Goal: Browse casually: Explore the website without a specific task or goal

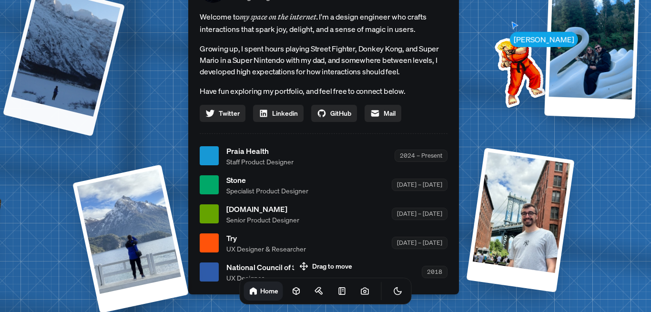
click at [85, 77] on div at bounding box center [64, 59] width 122 height 153
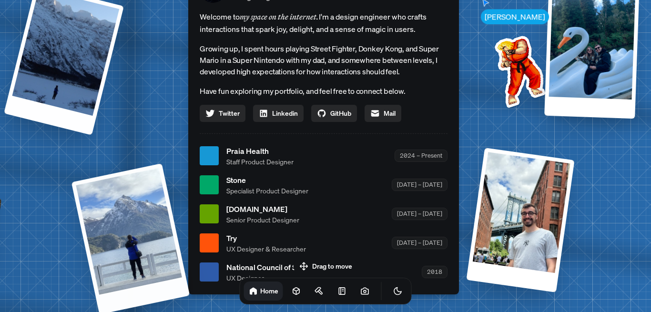
click at [146, 222] on div at bounding box center [130, 238] width 119 height 151
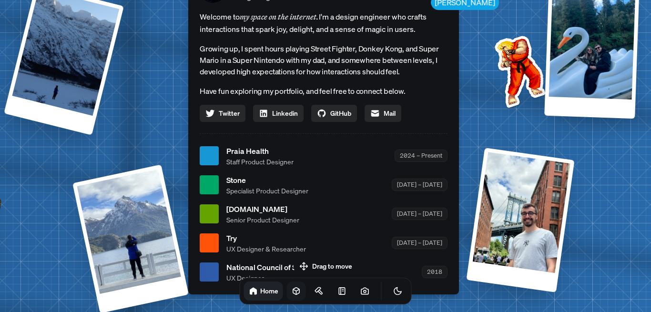
click at [292, 291] on icon at bounding box center [297, 291] width 10 height 10
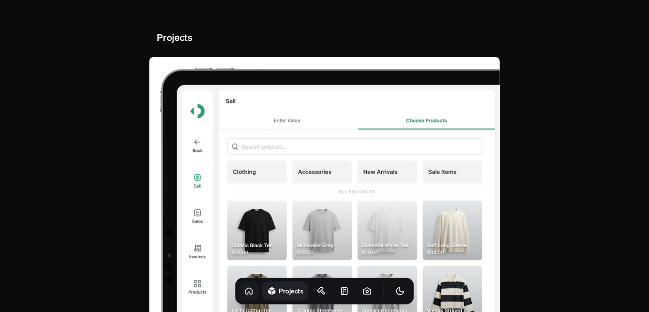
click at [245, 293] on link at bounding box center [249, 291] width 19 height 19
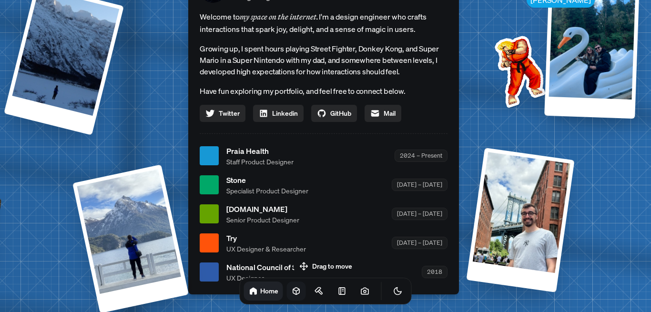
click at [292, 290] on icon at bounding box center [297, 291] width 10 height 10
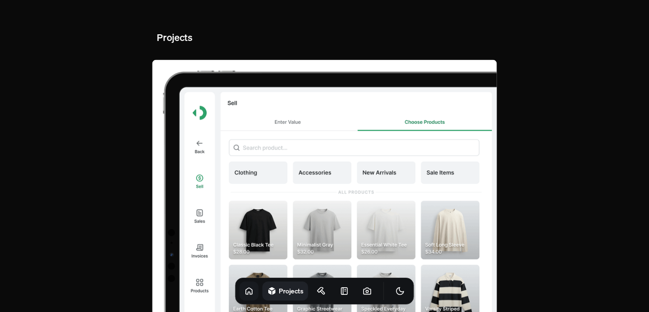
click at [246, 294] on icon at bounding box center [249, 291] width 6 height 6
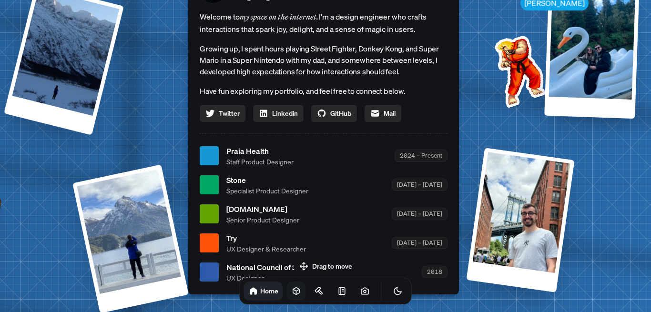
click at [293, 294] on icon at bounding box center [296, 291] width 6 height 7
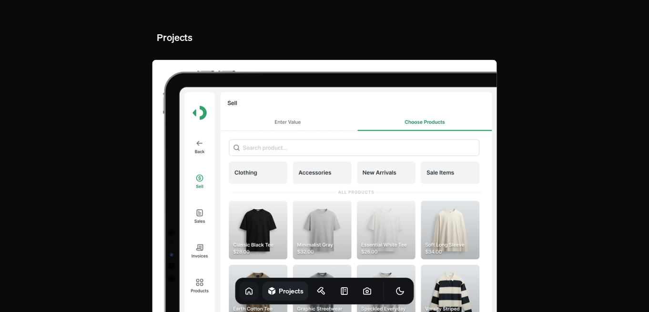
click at [241, 295] on link at bounding box center [249, 291] width 19 height 19
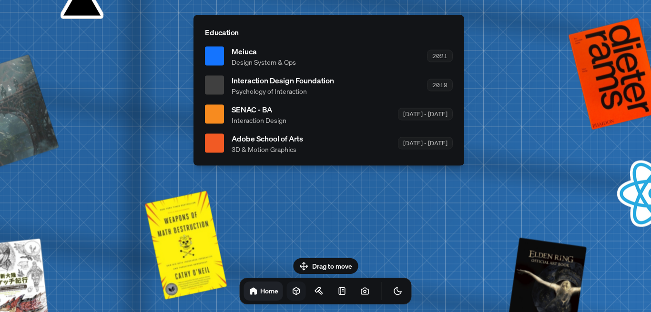
drag, startPoint x: 342, startPoint y: 213, endPoint x: 343, endPoint y: 253, distance: 40.0
click at [348, 0] on body "[PERSON_NAME] [PERSON_NAME] Design Engineer Welcome to my space on the internet…" at bounding box center [325, 0] width 651 height 0
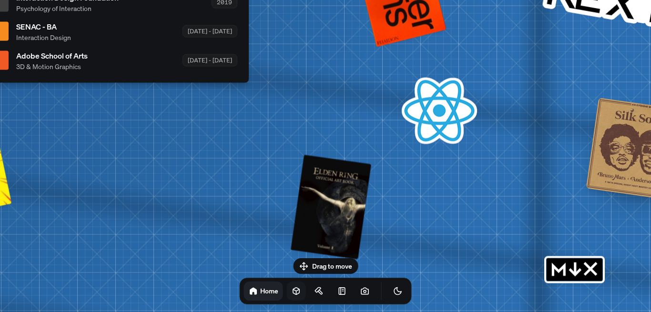
drag, startPoint x: 343, startPoint y: 253, endPoint x: 63, endPoint y: 188, distance: 287.0
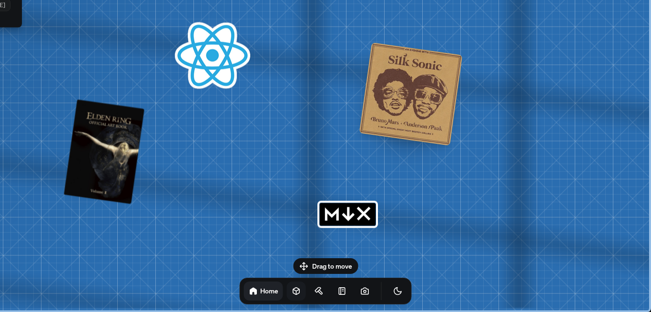
drag, startPoint x: 254, startPoint y: 94, endPoint x: 176, endPoint y: 41, distance: 94.6
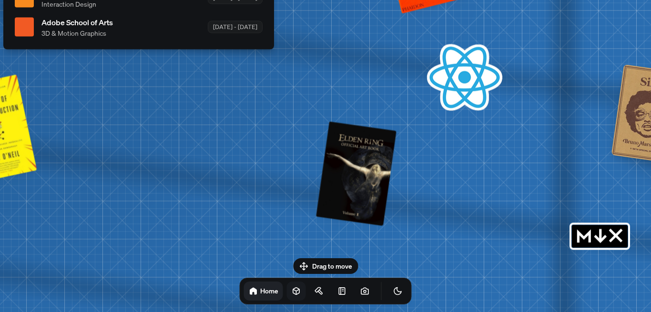
drag, startPoint x: 192, startPoint y: 101, endPoint x: 463, endPoint y: 76, distance: 271.3
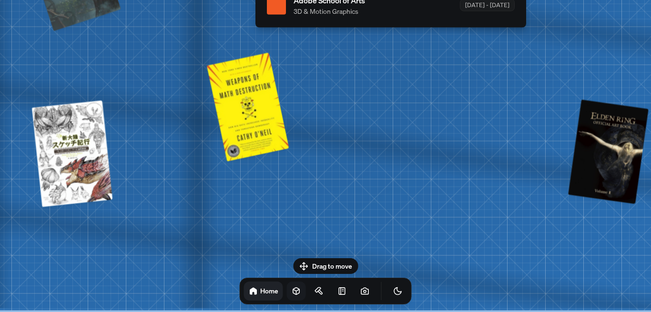
drag, startPoint x: 173, startPoint y: 181, endPoint x: 382, endPoint y: 4, distance: 273.9
click at [389, 0] on html "[PERSON_NAME] [PERSON_NAME] Design Engineer Welcome to my space on the internet…" at bounding box center [325, 0] width 651 height 0
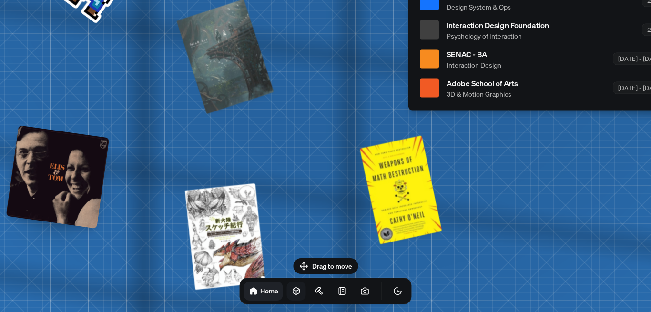
drag, startPoint x: 271, startPoint y: 149, endPoint x: 385, endPoint y: 240, distance: 145.4
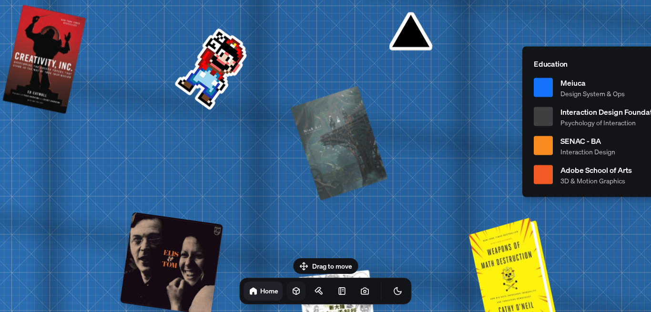
click at [507, 252] on div at bounding box center [514, 274] width 81 height 111
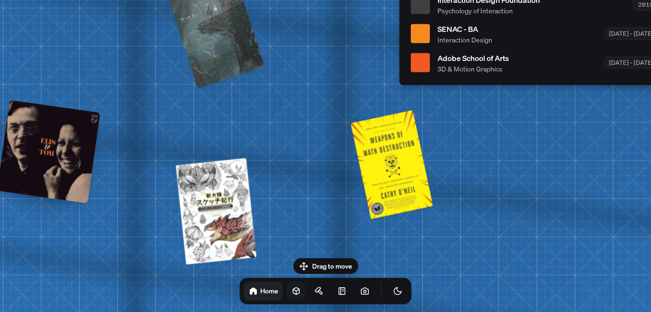
drag, startPoint x: 344, startPoint y: 77, endPoint x: 352, endPoint y: 92, distance: 17.1
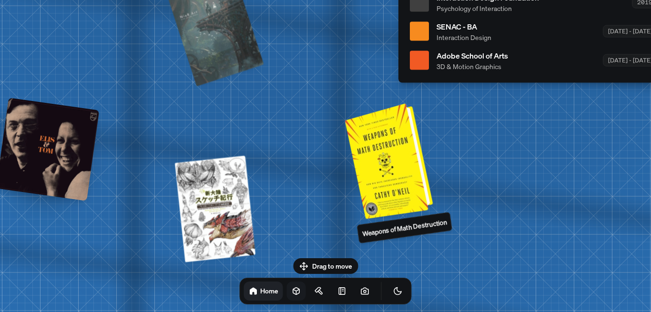
click at [383, 166] on div at bounding box center [390, 159] width 81 height 111
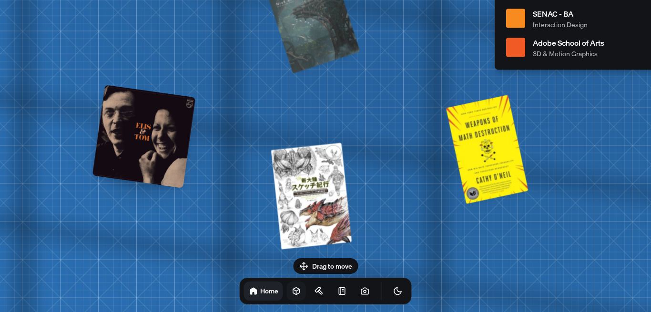
drag, startPoint x: 138, startPoint y: 183, endPoint x: 291, endPoint y: 163, distance: 154.3
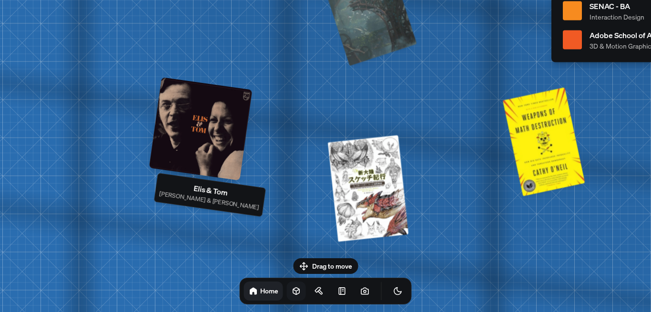
click at [185, 118] on div at bounding box center [200, 128] width 103 height 103
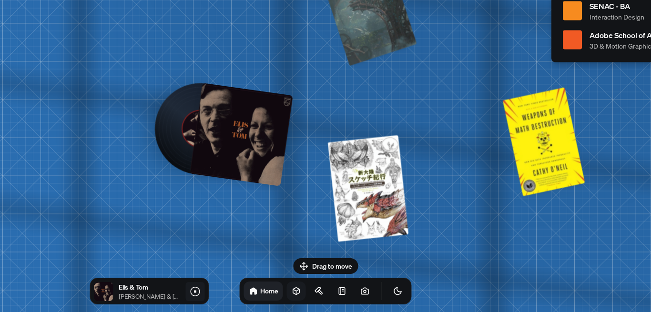
click at [195, 295] on icon at bounding box center [194, 291] width 11 height 11
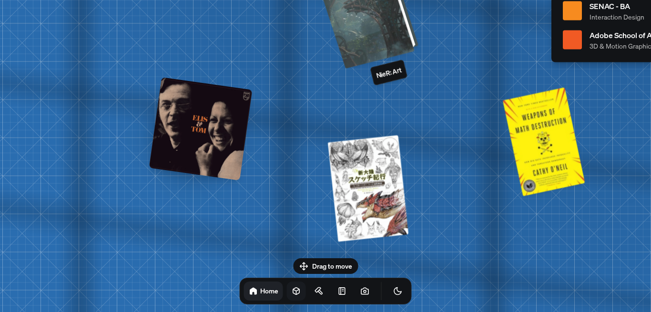
click at [359, 20] on div at bounding box center [368, 6] width 97 height 118
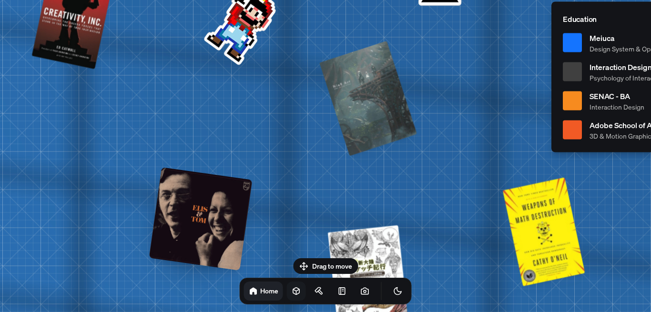
drag, startPoint x: 266, startPoint y: 99, endPoint x: 266, endPoint y: 118, distance: 19.1
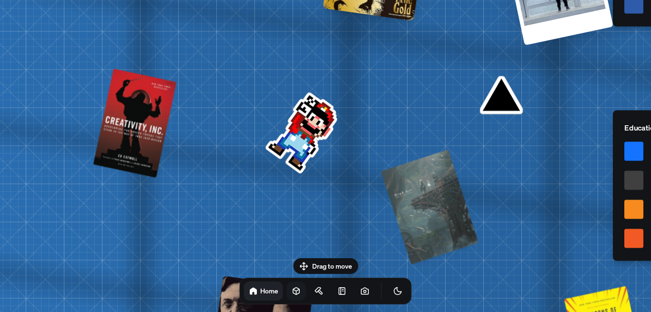
drag, startPoint x: 305, startPoint y: 175, endPoint x: 311, endPoint y: 191, distance: 16.3
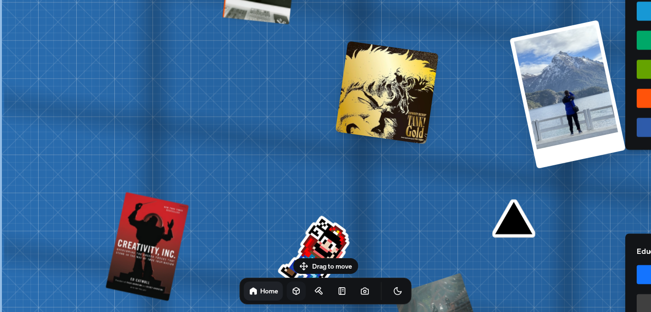
drag, startPoint x: 236, startPoint y: 177, endPoint x: 273, endPoint y: 198, distance: 42.4
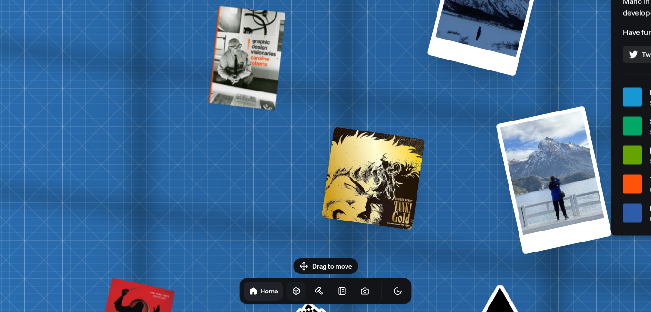
drag, startPoint x: 270, startPoint y: 164, endPoint x: 282, endPoint y: 176, distance: 16.8
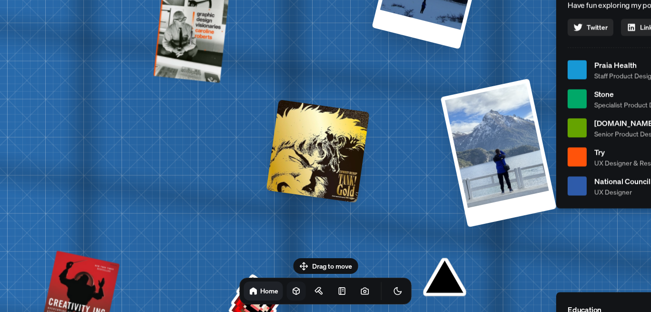
drag, startPoint x: 355, startPoint y: 174, endPoint x: 327, endPoint y: 157, distance: 32.8
click at [325, 153] on div at bounding box center [317, 151] width 103 height 103
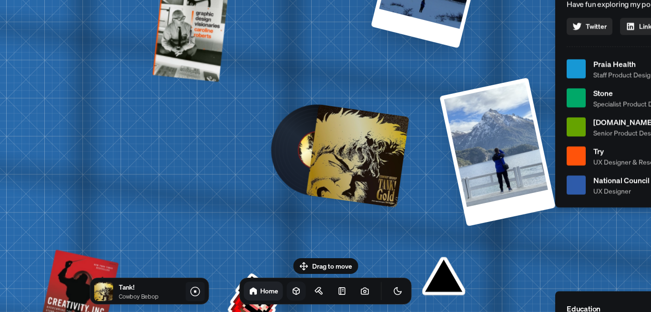
click at [200, 291] on icon at bounding box center [194, 291] width 11 height 11
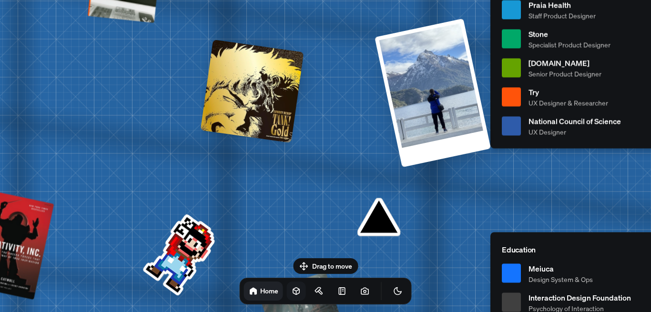
drag, startPoint x: 253, startPoint y: 248, endPoint x: 204, endPoint y: 187, distance: 77.9
click at [185, 183] on div "[PERSON_NAME] [PERSON_NAME] Design Engineer Welcome to my space on the internet…" at bounding box center [628, 10] width 1426 height 1248
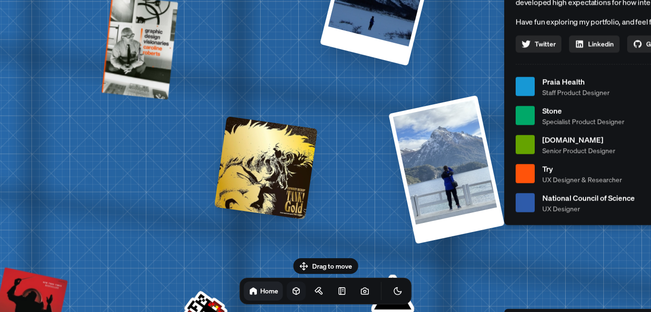
drag, startPoint x: 337, startPoint y: 159, endPoint x: 273, endPoint y: 175, distance: 65.8
click at [340, 222] on div "[PERSON_NAME] [PERSON_NAME] Design Engineer Welcome to my space on the internet…" at bounding box center [642, 87] width 1426 height 1248
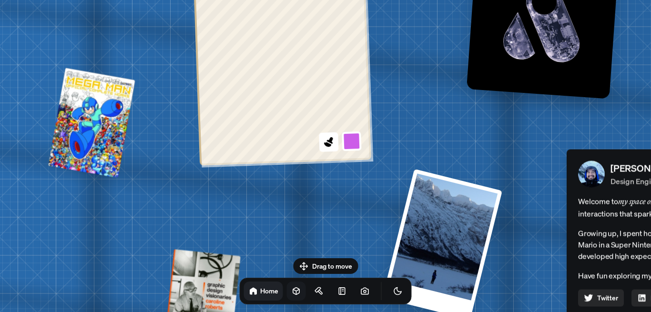
drag, startPoint x: 301, startPoint y: 80, endPoint x: 346, endPoint y: 257, distance: 182.6
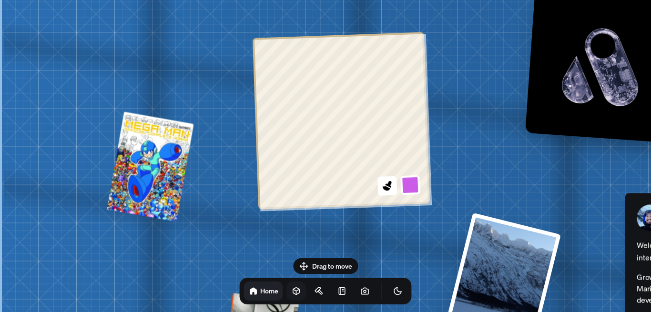
drag, startPoint x: 189, startPoint y: 169, endPoint x: 252, endPoint y: 122, distance: 78.7
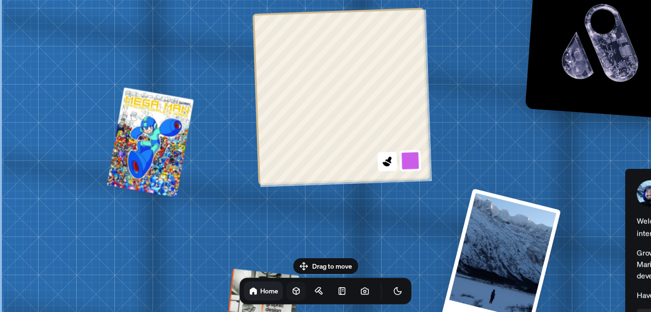
click at [405, 161] on button at bounding box center [410, 161] width 22 height 22
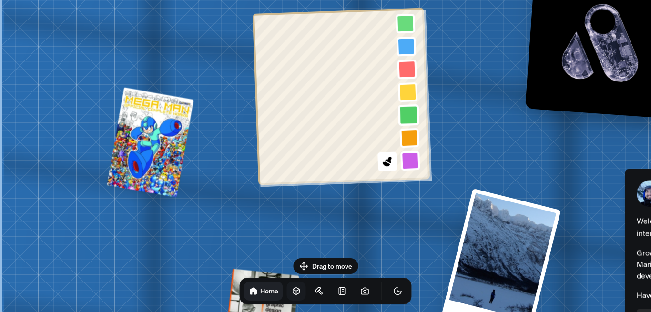
click at [406, 115] on button at bounding box center [409, 115] width 22 height 22
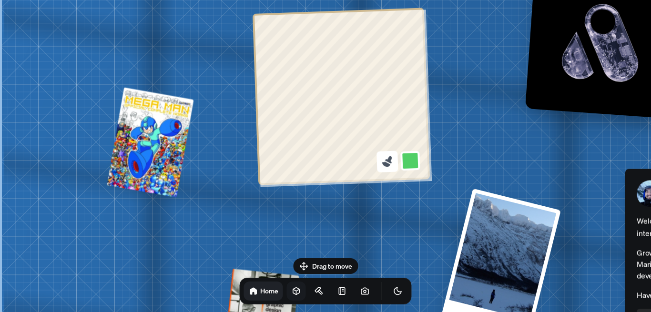
click at [384, 166] on icon at bounding box center [387, 161] width 13 height 13
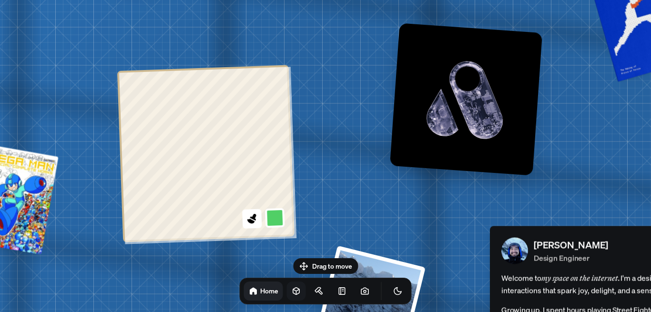
drag, startPoint x: 408, startPoint y: 176, endPoint x: 358, endPoint y: 188, distance: 51.9
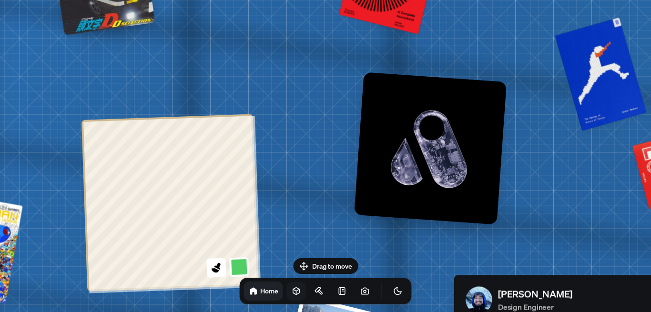
drag, startPoint x: 278, startPoint y: 171, endPoint x: 263, endPoint y: 180, distance: 17.7
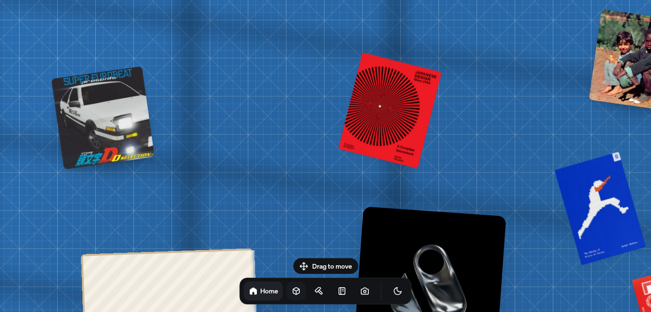
drag, startPoint x: 281, startPoint y: 253, endPoint x: 285, endPoint y: 246, distance: 8.3
click at [285, 0] on body "[PERSON_NAME] [PERSON_NAME] Design Engineer Welcome to my space on the internet…" at bounding box center [325, 0] width 651 height 0
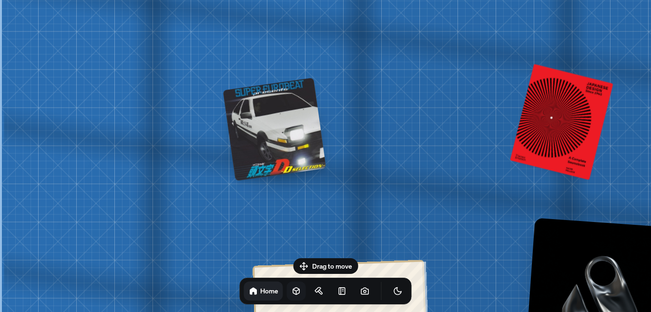
drag, startPoint x: 246, startPoint y: 129, endPoint x: 399, endPoint y: 128, distance: 153.4
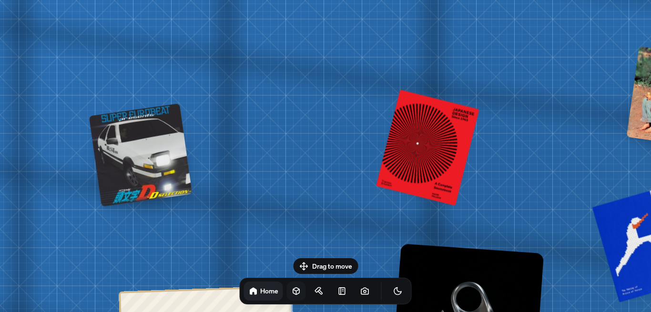
drag, startPoint x: 385, startPoint y: 161, endPoint x: 233, endPoint y: 143, distance: 153.1
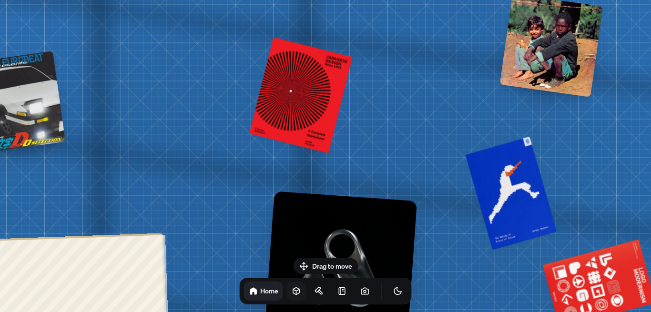
drag, startPoint x: 494, startPoint y: 164, endPoint x: 288, endPoint y: 87, distance: 219.6
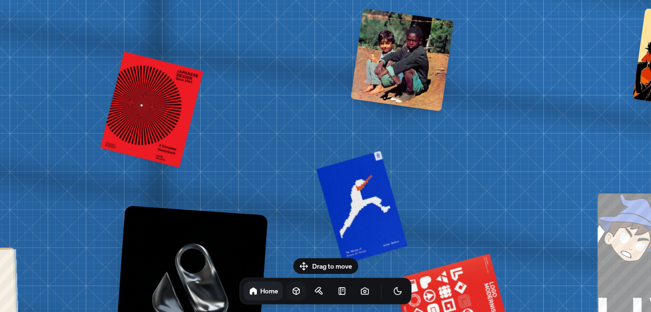
drag, startPoint x: 496, startPoint y: 118, endPoint x: 427, endPoint y: 161, distance: 80.3
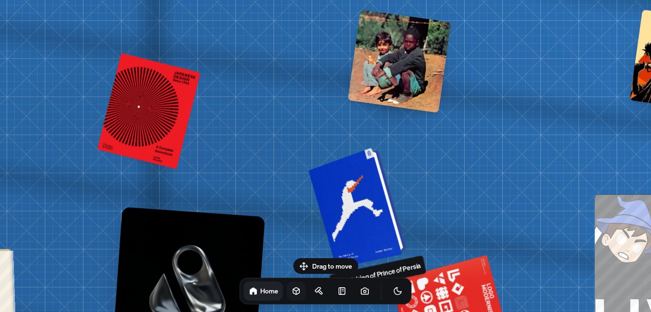
click at [371, 205] on div at bounding box center [359, 207] width 91 height 116
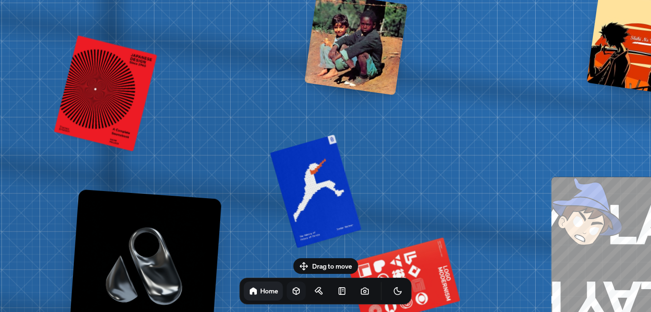
drag, startPoint x: 436, startPoint y: 218, endPoint x: 391, endPoint y: 204, distance: 47.8
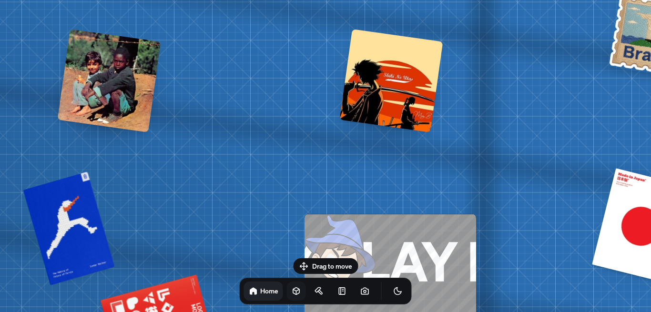
drag, startPoint x: 410, startPoint y: 141, endPoint x: 264, endPoint y: 165, distance: 147.8
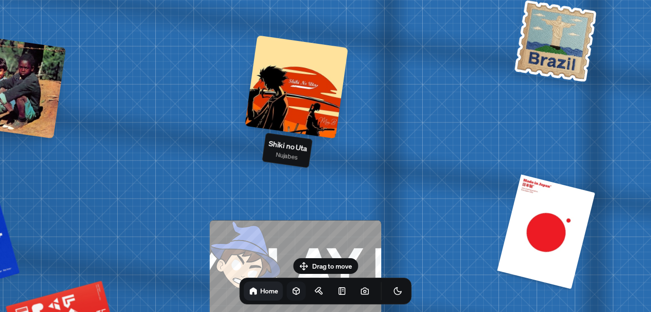
drag, startPoint x: 445, startPoint y: 91, endPoint x: 374, endPoint y: 93, distance: 71.0
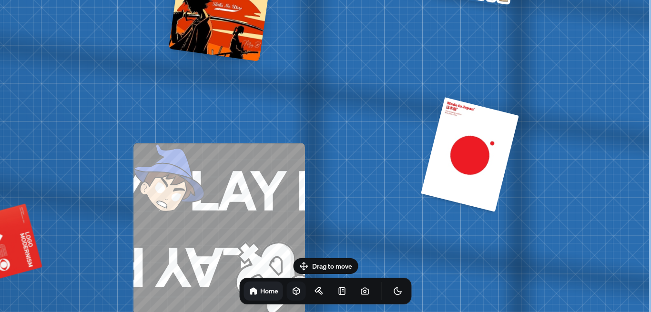
drag, startPoint x: 371, startPoint y: 73, endPoint x: 377, endPoint y: 69, distance: 7.3
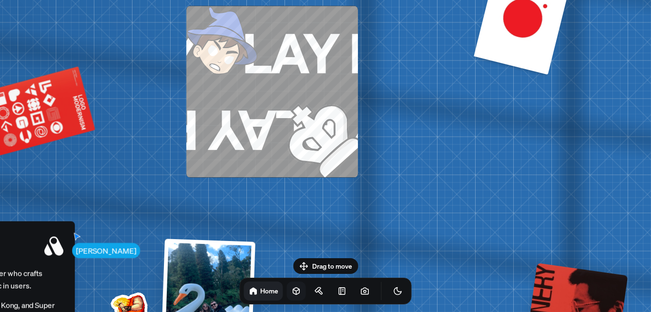
drag, startPoint x: 377, startPoint y: 150, endPoint x: 430, endPoint y: 20, distance: 139.5
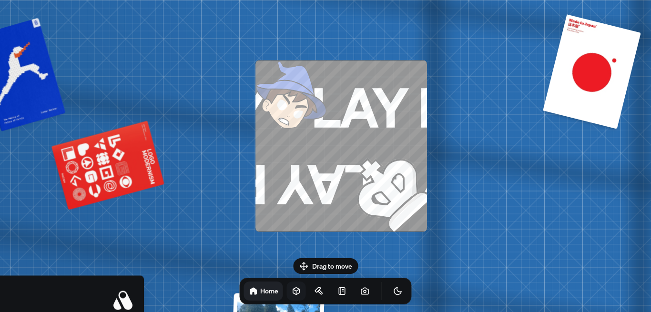
drag, startPoint x: 143, startPoint y: 111, endPoint x: 241, endPoint y: 155, distance: 106.9
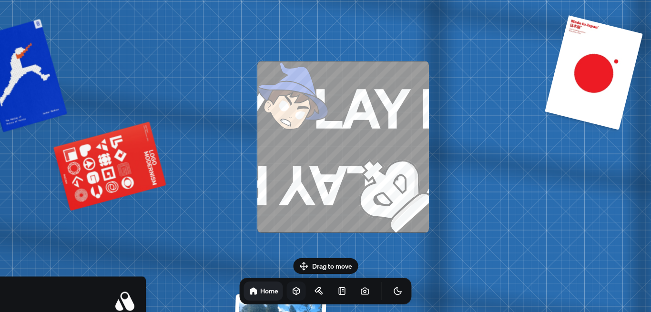
click at [380, 187] on img at bounding box center [375, 176] width 107 height 111
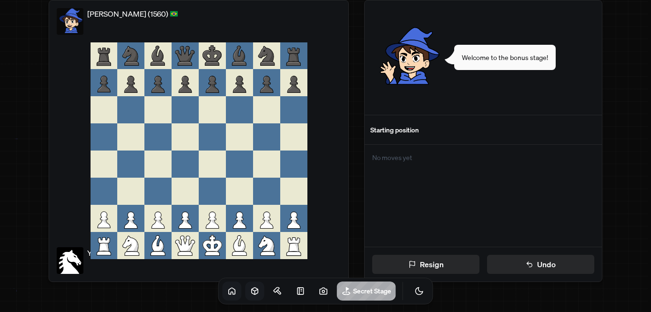
drag, startPoint x: 25, startPoint y: 12, endPoint x: 38, endPoint y: 29, distance: 21.1
click at [23, 20] on div "[PERSON_NAME] (1560) You Resign Undo Welcome to the bonus stage! Starting posit…" at bounding box center [325, 141] width 651 height 305
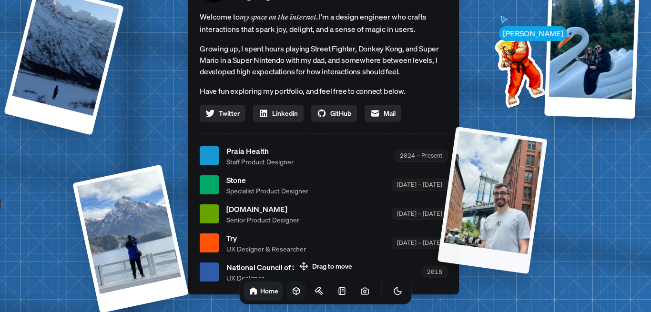
drag, startPoint x: 507, startPoint y: 208, endPoint x: 570, endPoint y: 207, distance: 63.4
click at [532, 199] on div at bounding box center [492, 199] width 110 height 147
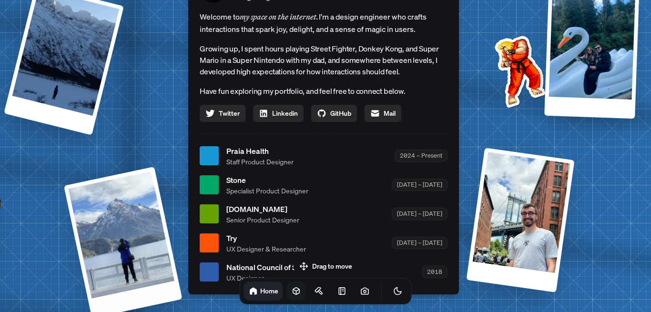
drag, startPoint x: 113, startPoint y: 231, endPoint x: 16, endPoint y: 242, distance: 97.8
click at [64, 241] on div at bounding box center [123, 242] width 119 height 152
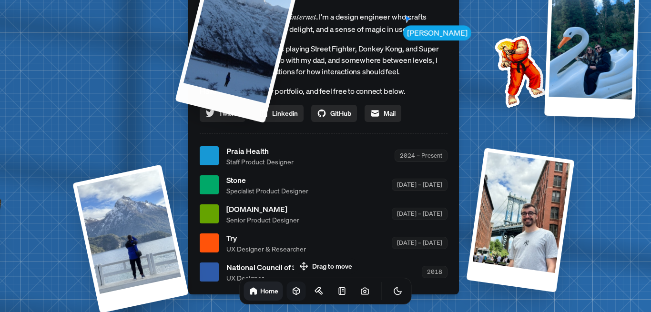
drag, startPoint x: 94, startPoint y: 40, endPoint x: 213, endPoint y: 12, distance: 121.5
click at [214, 10] on div at bounding box center [236, 46] width 122 height 153
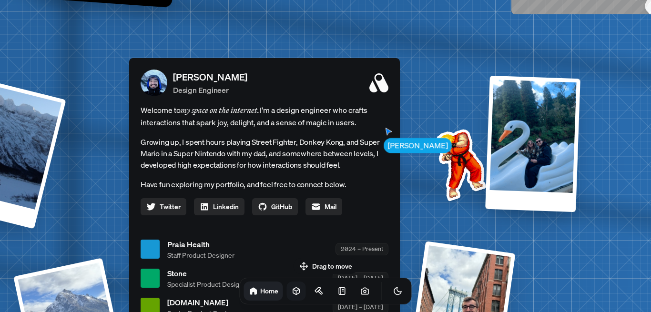
drag, startPoint x: 506, startPoint y: 74, endPoint x: 452, endPoint y: 147, distance: 90.9
click at [452, 147] on img at bounding box center [459, 163] width 96 height 96
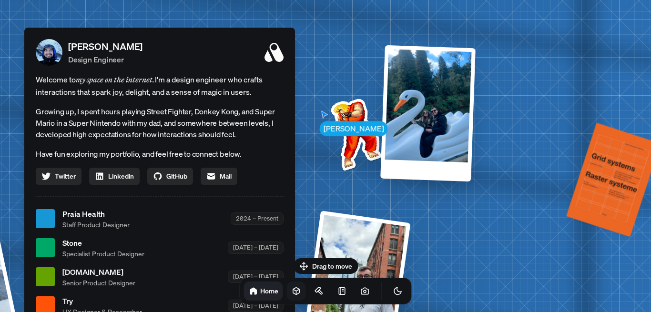
drag, startPoint x: 481, startPoint y: 171, endPoint x: 376, endPoint y: 140, distance: 109.3
click at [376, 140] on img at bounding box center [354, 132] width 96 height 96
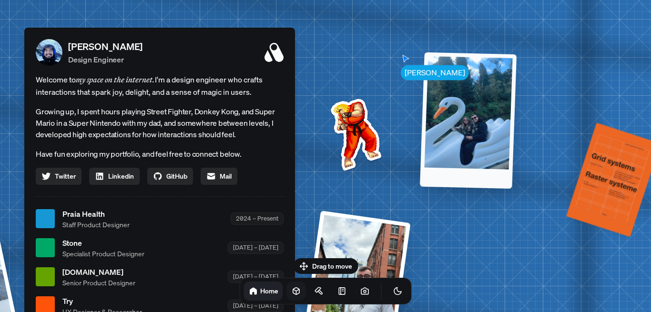
drag, startPoint x: 411, startPoint y: 62, endPoint x: 550, endPoint y: 66, distance: 139.7
click at [516, 66] on div at bounding box center [468, 120] width 97 height 136
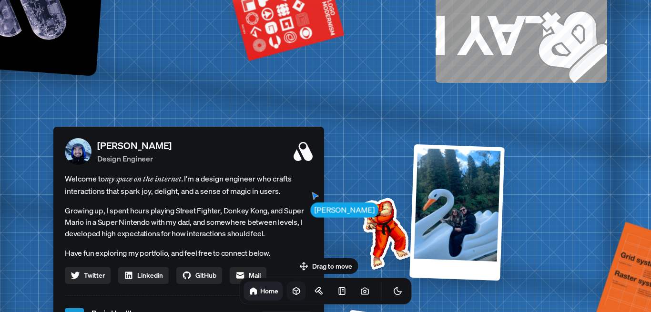
drag, startPoint x: 314, startPoint y: 25, endPoint x: 344, endPoint y: 124, distance: 103.3
click at [344, 124] on div "[PERSON_NAME] [PERSON_NAME] Design Engineer Welcome to my space on the internet…" at bounding box center [191, 318] width 1426 height 1248
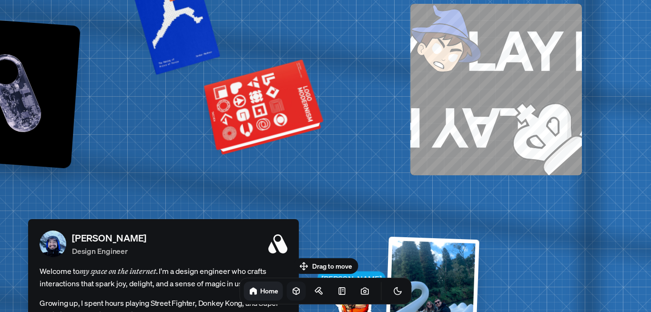
drag, startPoint x: 355, startPoint y: 184, endPoint x: 265, endPoint y: 111, distance: 116.2
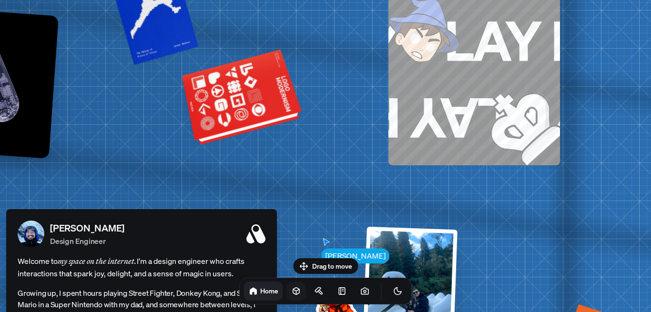
drag, startPoint x: 248, startPoint y: 103, endPoint x: 216, endPoint y: 96, distance: 32.7
click at [222, 96] on div at bounding box center [243, 98] width 116 height 88
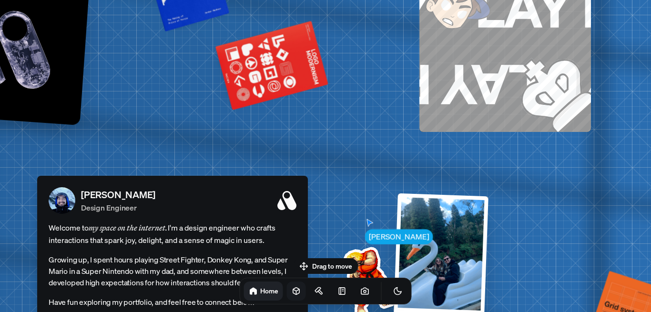
drag, startPoint x: 246, startPoint y: 175, endPoint x: 256, endPoint y: 83, distance: 92.0
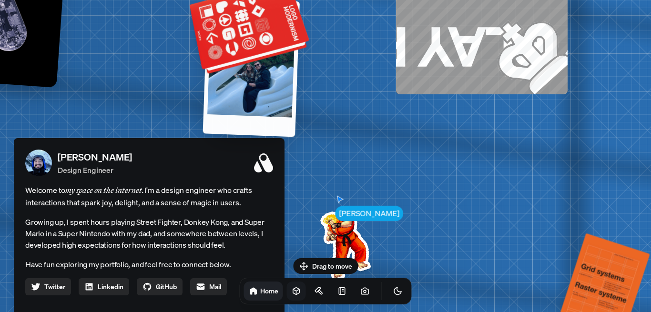
drag, startPoint x: 413, startPoint y: 141, endPoint x: 280, endPoint y: 24, distance: 176.6
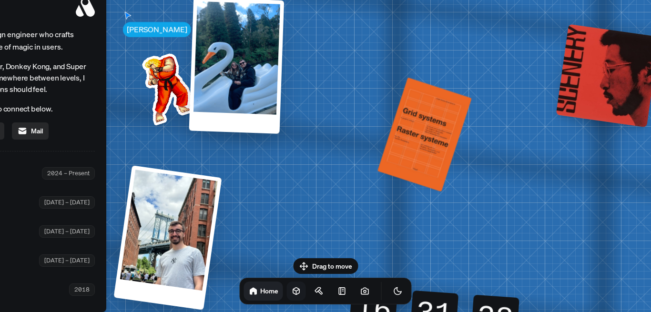
drag, startPoint x: 506, startPoint y: 209, endPoint x: 328, endPoint y: 53, distance: 236.7
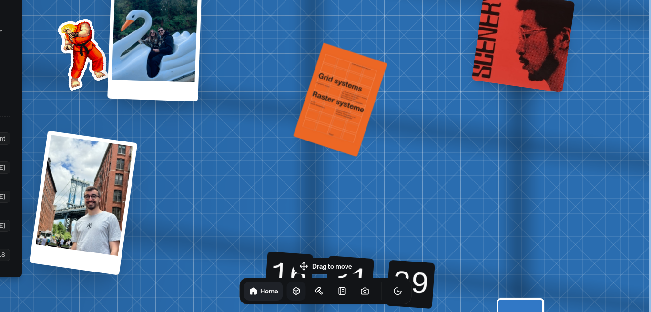
drag, startPoint x: 377, startPoint y: 188, endPoint x: 291, endPoint y: -7, distance: 212.9
click at [291, 0] on html "[PERSON_NAME] [PERSON_NAME] Design Engineer Welcome to my space on the internet…" at bounding box center [325, 0] width 651 height 0
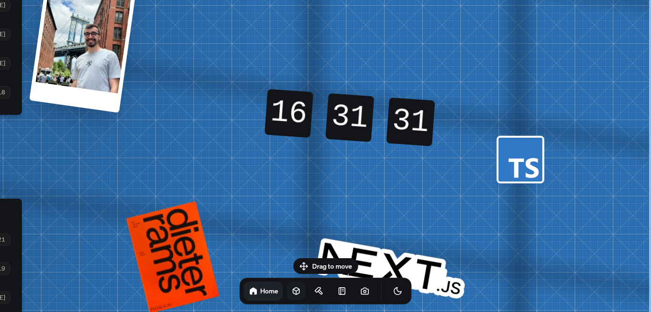
drag, startPoint x: 350, startPoint y: 122, endPoint x: 324, endPoint y: 116, distance: 27.3
click at [324, 116] on div "16 16 16 16 31 31 31 31 30 31 31 30" at bounding box center [349, 117] width 171 height 57
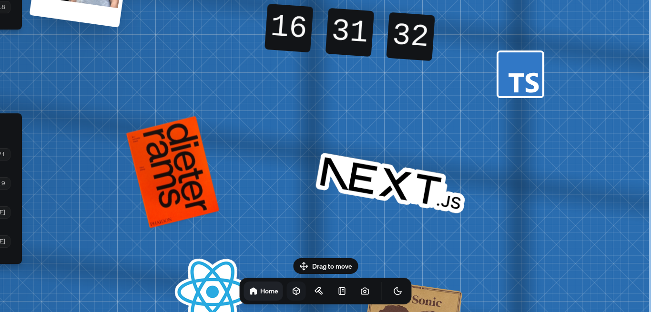
drag, startPoint x: 330, startPoint y: 165, endPoint x: 340, endPoint y: 81, distance: 84.9
click at [516, 81] on icon at bounding box center [523, 82] width 30 height 20
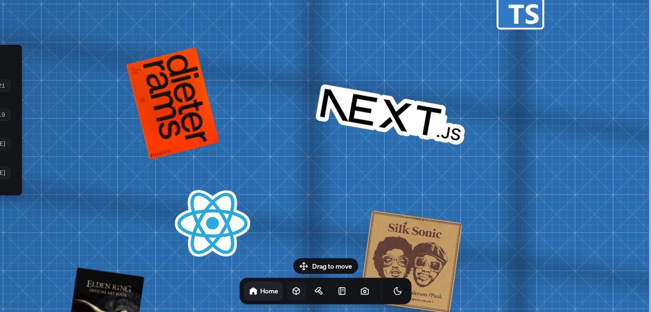
drag, startPoint x: 399, startPoint y: 65, endPoint x: 394, endPoint y: 78, distance: 14.1
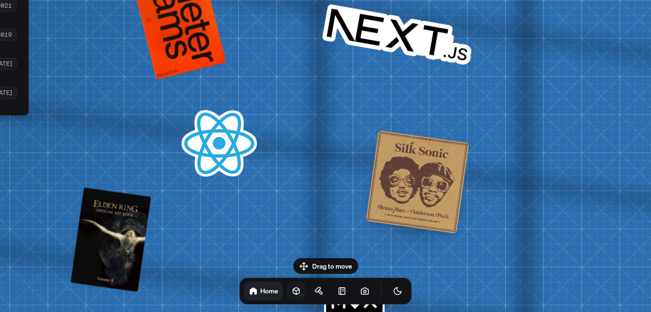
drag, startPoint x: 267, startPoint y: 190, endPoint x: 274, endPoint y: 103, distance: 87.0
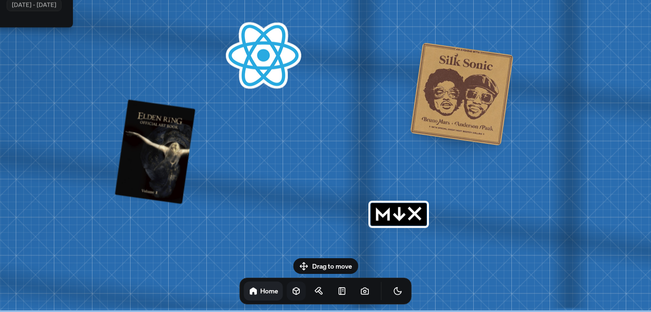
drag, startPoint x: 232, startPoint y: 200, endPoint x: 275, endPoint y: 90, distance: 118.3
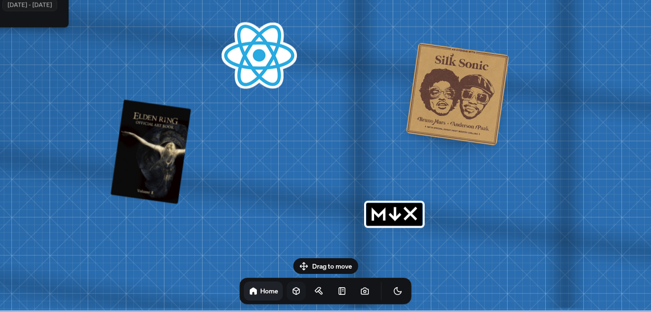
drag, startPoint x: 307, startPoint y: 145, endPoint x: 299, endPoint y: 56, distance: 89.4
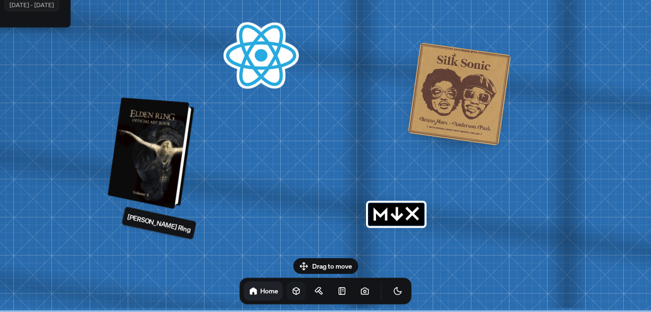
click at [177, 152] on div at bounding box center [152, 153] width 79 height 107
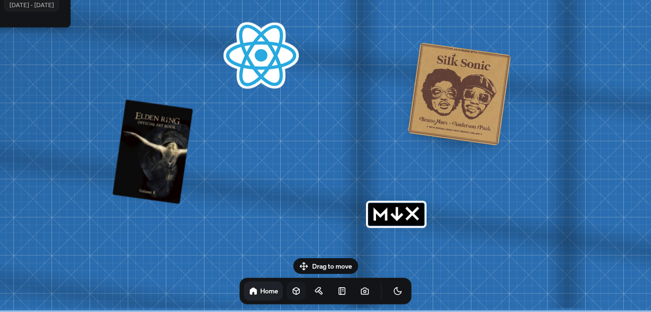
drag, startPoint x: 405, startPoint y: 219, endPoint x: 391, endPoint y: 214, distance: 14.6
click at [398, 219] on icon "MDX" at bounding box center [396, 214] width 61 height 27
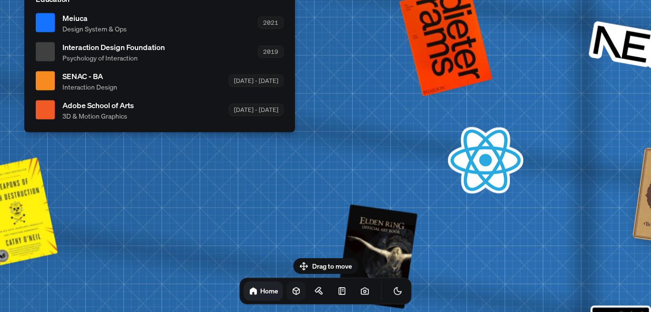
drag, startPoint x: 408, startPoint y: 216, endPoint x: 354, endPoint y: 187, distance: 62.0
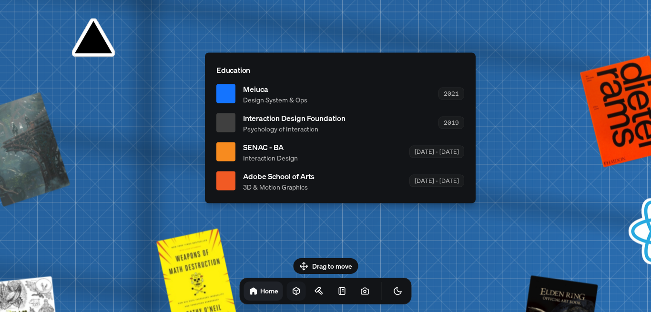
drag, startPoint x: 207, startPoint y: 156, endPoint x: 250, endPoint y: 158, distance: 42.9
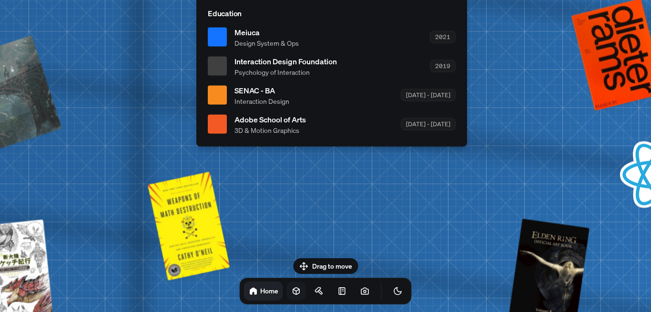
drag, startPoint x: 298, startPoint y: 66, endPoint x: 290, endPoint y: 6, distance: 60.6
click at [290, 7] on p "Education" at bounding box center [332, 12] width 248 height 11
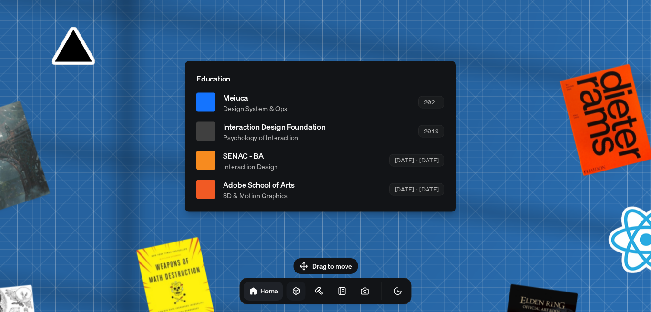
drag, startPoint x: 290, startPoint y: 96, endPoint x: 275, endPoint y: 91, distance: 15.7
click at [276, 92] on span "Meiuca" at bounding box center [255, 96] width 64 height 11
click at [388, 296] on button "Toggle Theme" at bounding box center [397, 291] width 19 height 19
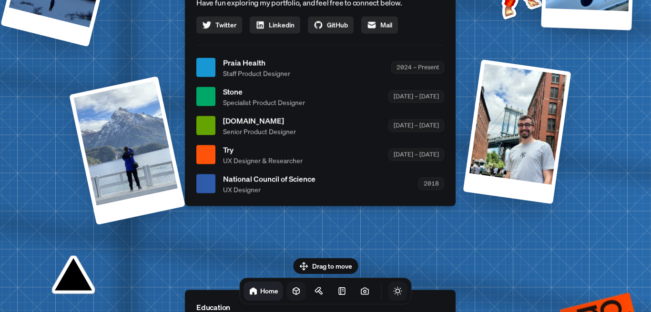
click at [393, 294] on icon "Toggle Theme" at bounding box center [398, 291] width 10 height 10
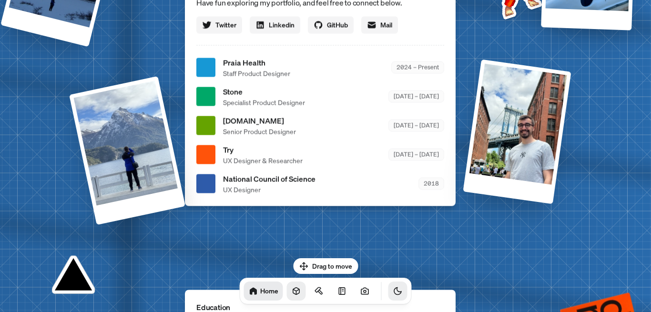
click at [394, 291] on icon "Toggle Theme" at bounding box center [397, 291] width 7 height 7
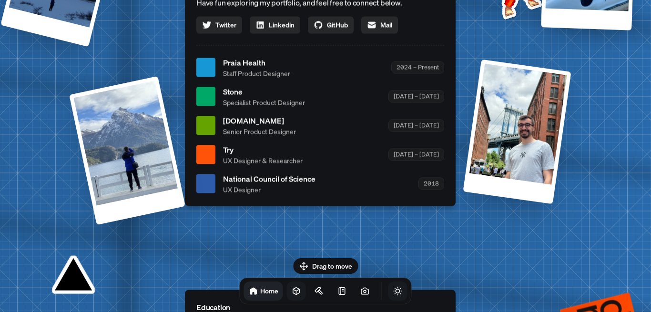
click at [393, 291] on icon "Toggle Theme" at bounding box center [398, 291] width 10 height 10
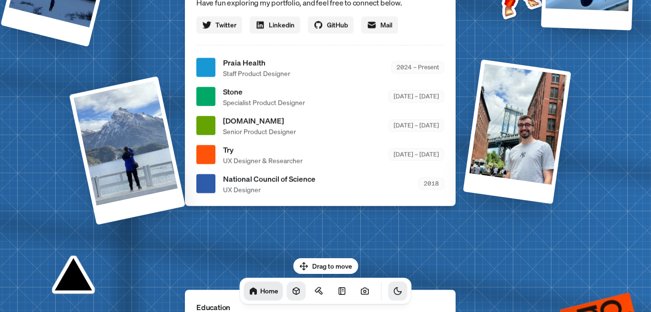
click at [394, 291] on icon "Toggle Theme" at bounding box center [397, 291] width 7 height 7
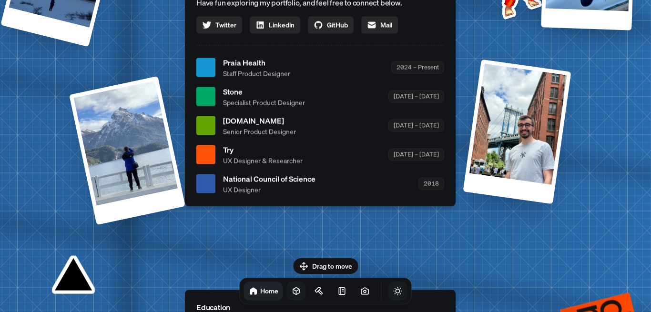
click at [0, 0] on icon "Toggle Audio" at bounding box center [0, 0] width 0 height 0
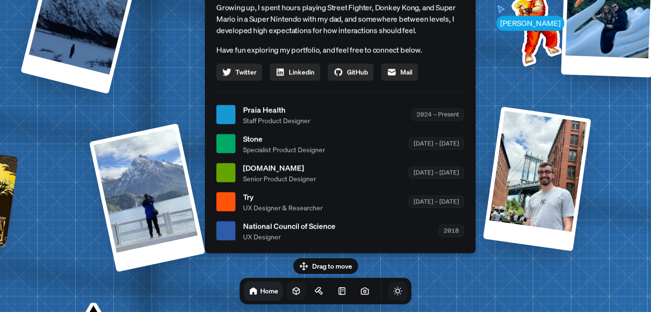
click at [395, 0] on body "[PERSON_NAME] [PERSON_NAME] Design Engineer Welcome to my space on the internet…" at bounding box center [325, 0] width 651 height 0
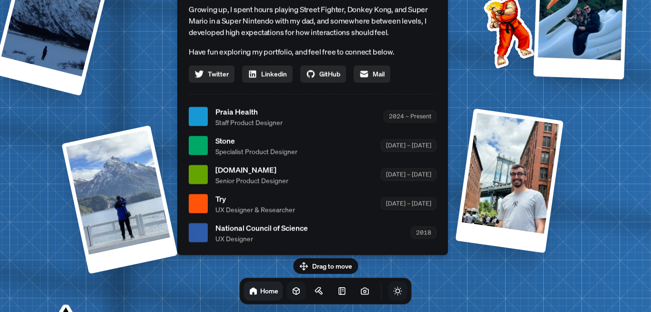
drag, startPoint x: 275, startPoint y: 209, endPoint x: 245, endPoint y: 207, distance: 29.6
click at [245, 207] on span "UX Designer & Researcher" at bounding box center [255, 209] width 80 height 10
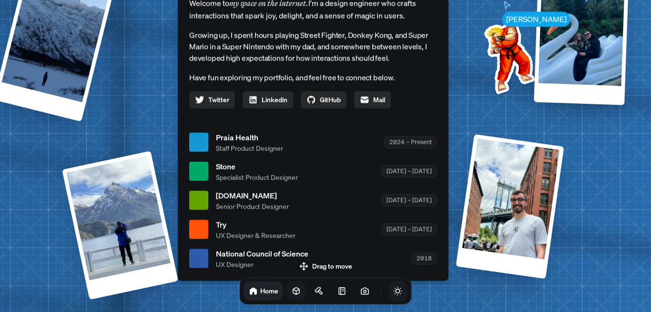
click at [340, 179] on div "Stone Specialist Product Designer [DATE] – [DATE]" at bounding box center [326, 171] width 221 height 21
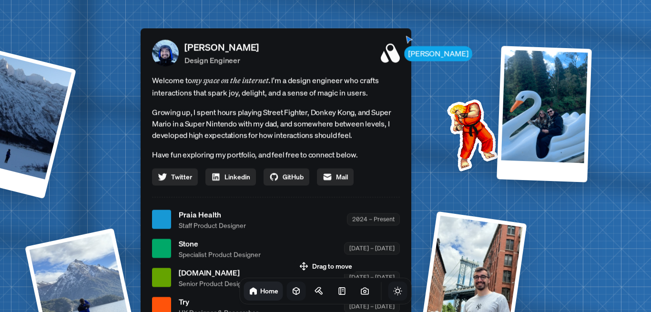
drag, startPoint x: 346, startPoint y: 240, endPoint x: 286, endPoint y: 221, distance: 62.7
click at [286, 221] on div "Praia Health Staff Product Designer 2024 – Present" at bounding box center [289, 219] width 221 height 21
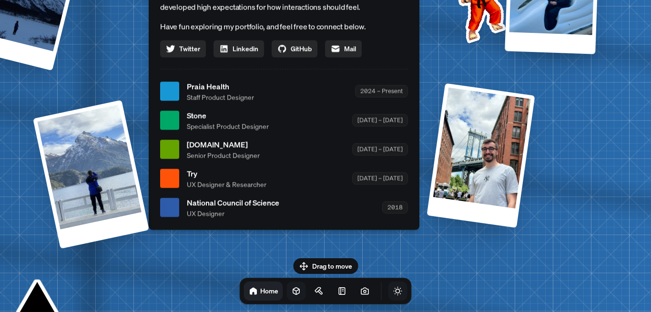
drag, startPoint x: 285, startPoint y: 253, endPoint x: 296, endPoint y: 143, distance: 110.1
click at [294, 127] on ul "Praia Health Staff Product Designer 2024 – Present Stone Specialist Product Des…" at bounding box center [284, 150] width 248 height 138
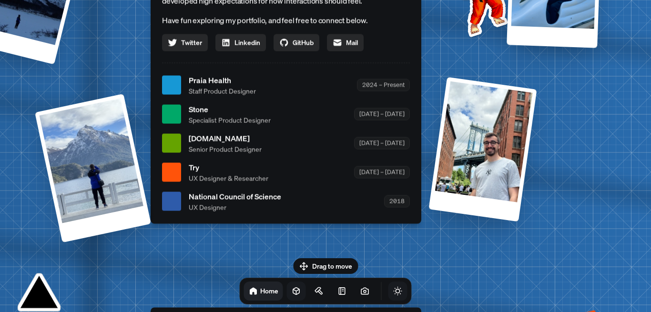
click at [292, 295] on icon at bounding box center [297, 291] width 10 height 10
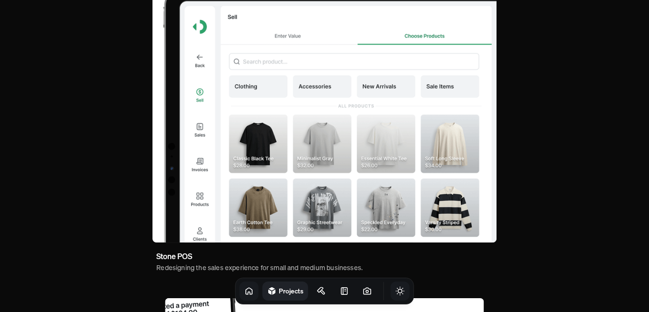
scroll to position [114, 0]
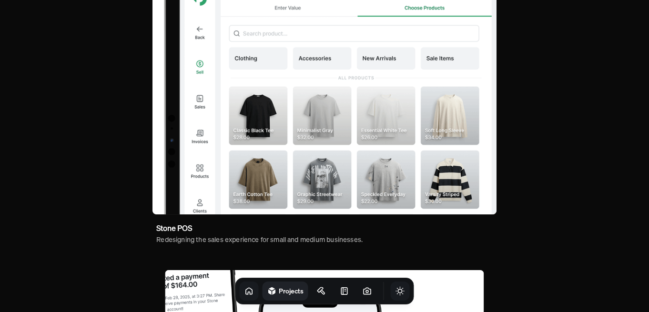
click at [254, 151] on img at bounding box center [324, 80] width 344 height 269
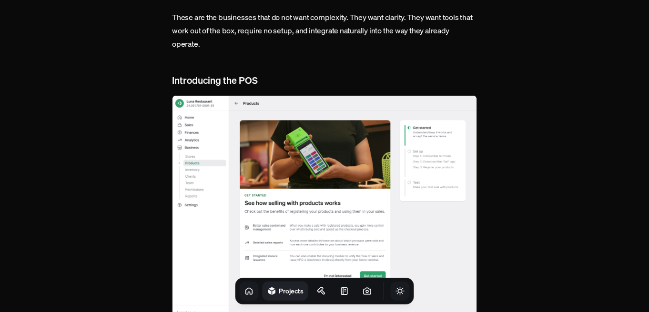
scroll to position [858, 0]
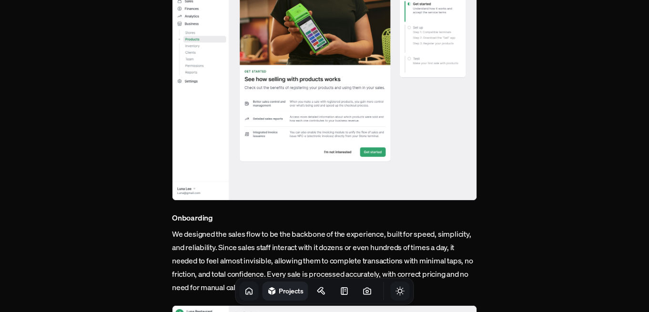
click at [279, 293] on h1 "Projects" at bounding box center [291, 290] width 25 height 9
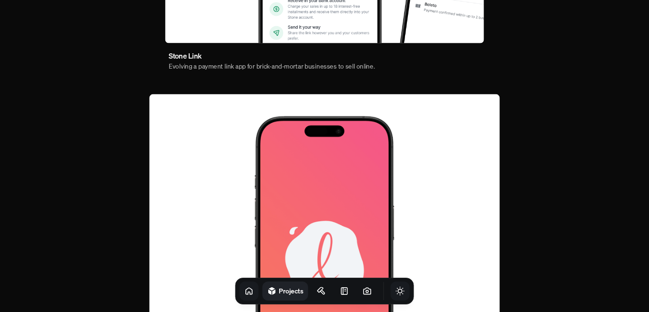
scroll to position [670, 0]
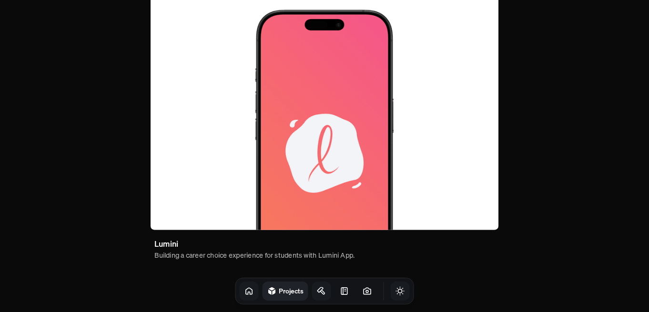
click at [315, 293] on link at bounding box center [321, 291] width 19 height 19
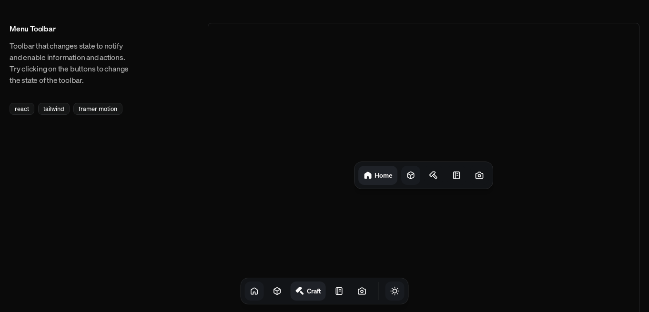
click at [406, 177] on icon at bounding box center [411, 176] width 10 height 10
click at [439, 175] on icon at bounding box center [437, 176] width 10 height 10
drag, startPoint x: 403, startPoint y: 196, endPoint x: 230, endPoint y: 148, distance: 179.7
click at [377, 178] on div "Projects Craft" at bounding box center [424, 175] width 432 height 305
click at [15, 100] on div "Menu Toolbar Toolbar that changes state to notify and enable information and ac…" at bounding box center [71, 69] width 122 height 92
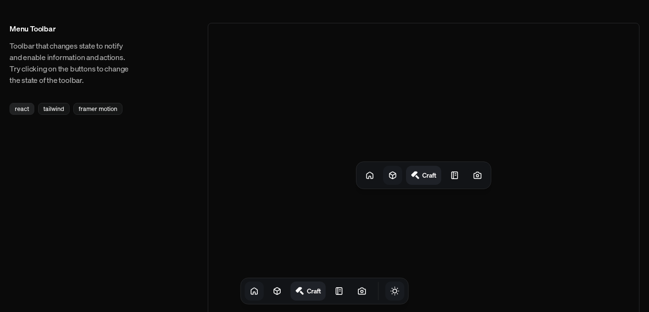
click at [21, 110] on div "react" at bounding box center [22, 109] width 25 height 12
click at [52, 111] on div "tailwind" at bounding box center [53, 109] width 31 height 12
click at [102, 112] on div "framer motion" at bounding box center [97, 109] width 49 height 12
drag, startPoint x: 44, startPoint y: 64, endPoint x: 80, endPoint y: 71, distance: 36.3
click at [75, 69] on p "Toolbar that changes state to notify and enable information and actions. Try cl…" at bounding box center [71, 63] width 122 height 46
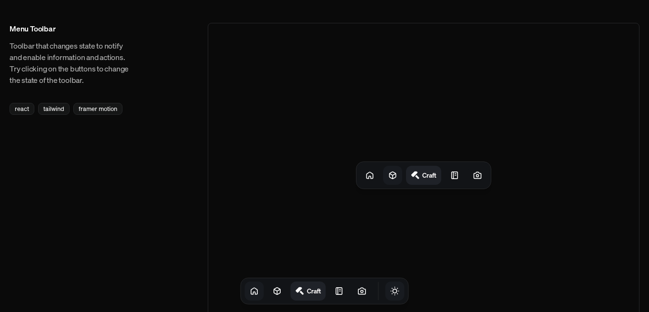
click at [142, 108] on div "Menu Toolbar Toolbar that changes state to notify and enable information and ac…" at bounding box center [325, 175] width 630 height 305
click at [113, 112] on div "framer motion" at bounding box center [97, 109] width 49 height 12
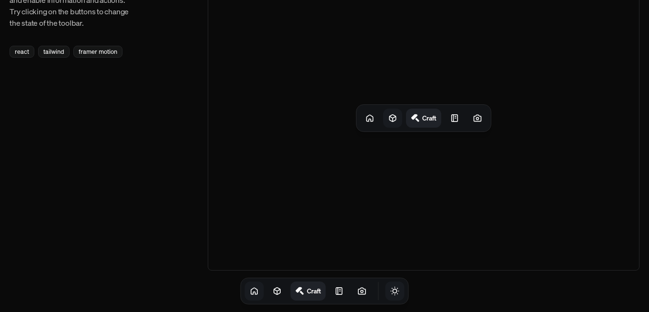
click at [392, 120] on icon at bounding box center [393, 118] width 10 height 10
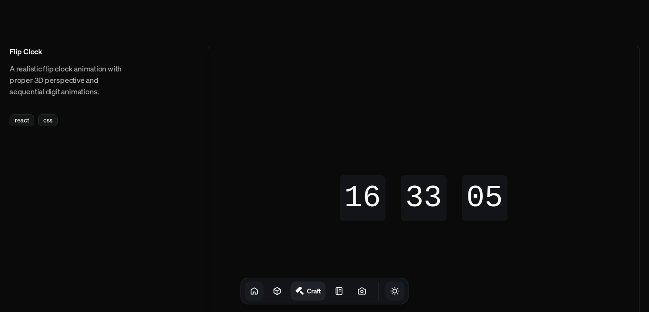
scroll to position [400, 0]
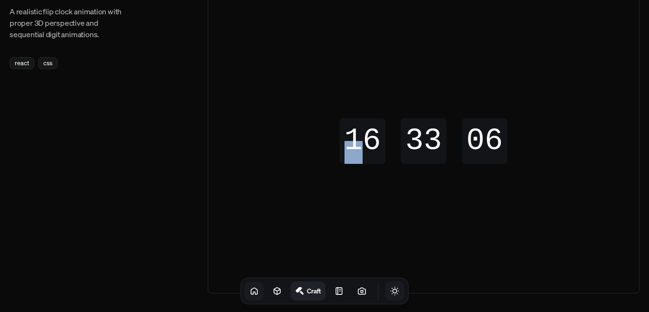
drag, startPoint x: 365, startPoint y: 144, endPoint x: 334, endPoint y: 153, distance: 32.7
click at [342, 151] on div "16" at bounding box center [363, 141] width 46 height 46
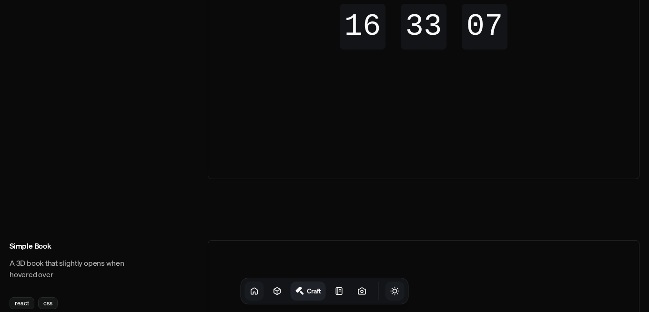
click at [322, 153] on div "16 16 16 16 33 33 33 33 06 07 07 06" at bounding box center [423, 27] width 431 height 304
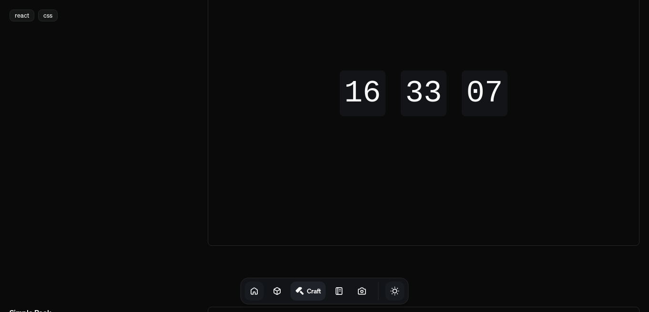
scroll to position [343, 0]
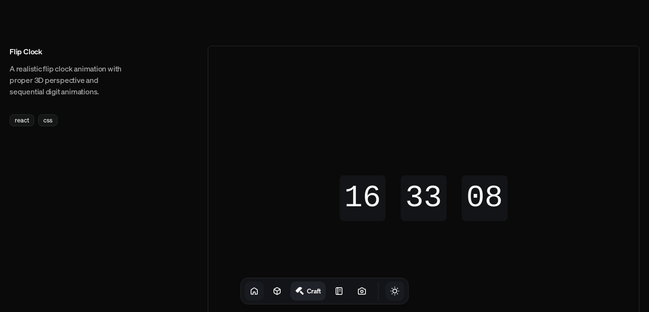
click at [46, 79] on p "A realistic flip clock animation with proper 3D perspective and sequential digi…" at bounding box center [71, 80] width 122 height 34
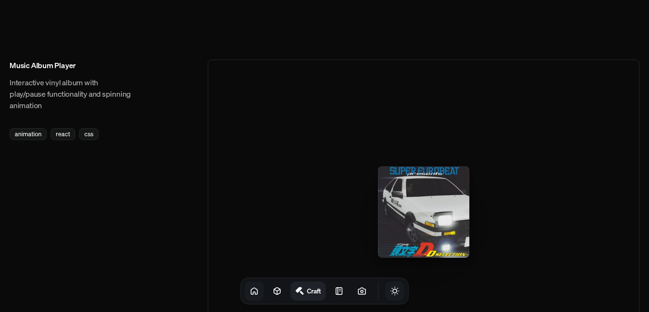
scroll to position [1429, 0]
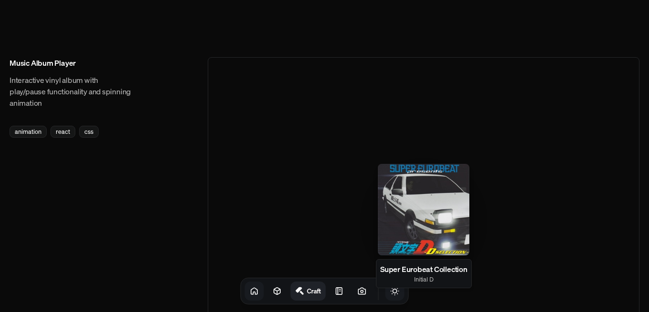
click at [417, 211] on div at bounding box center [423, 209] width 91 height 91
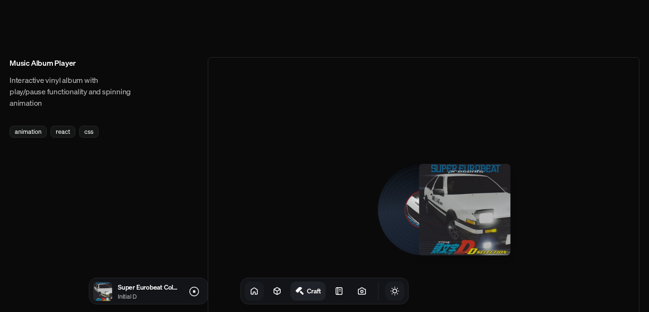
click at [198, 295] on icon at bounding box center [193, 291] width 11 height 11
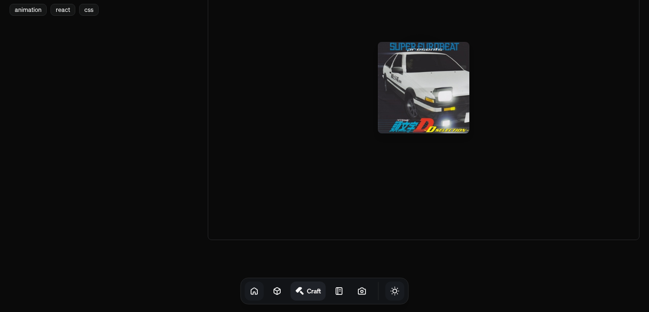
scroll to position [1556, 0]
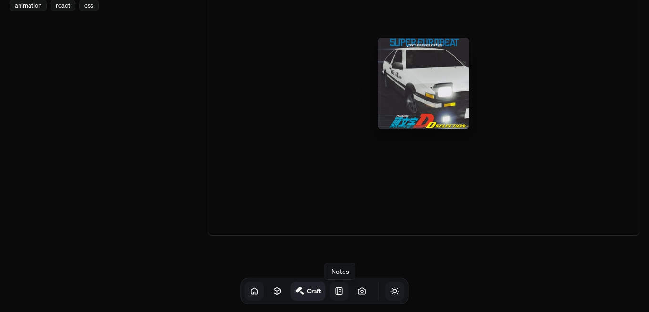
click at [334, 293] on icon at bounding box center [339, 291] width 10 height 10
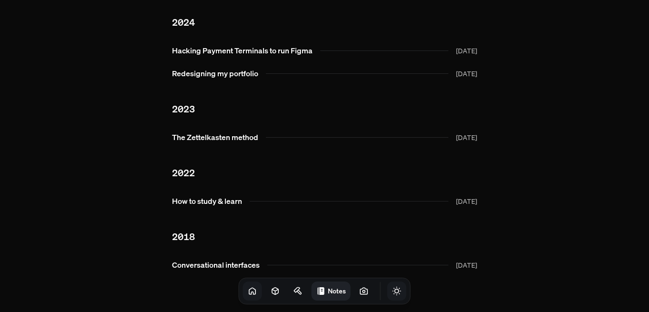
scroll to position [46, 0]
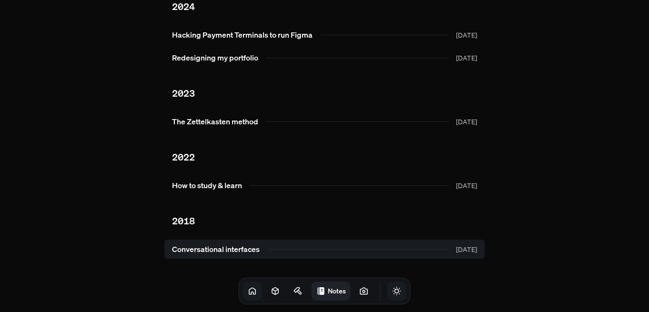
click at [246, 253] on link "Conversational interfaces [DATE]" at bounding box center [324, 249] width 320 height 19
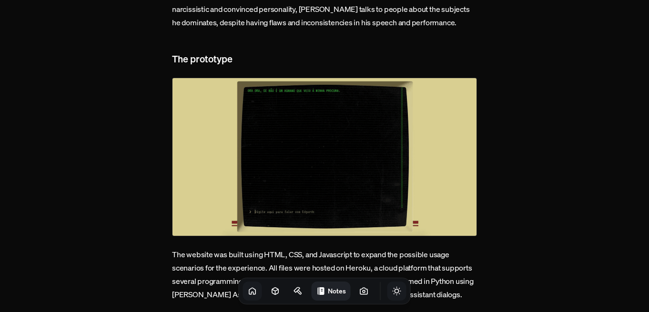
scroll to position [618, 0]
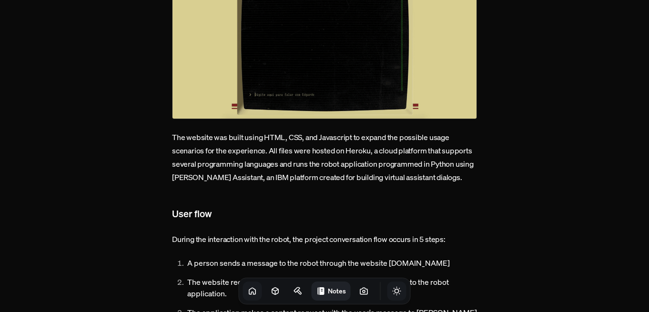
click at [314, 290] on link "Notes" at bounding box center [331, 291] width 39 height 19
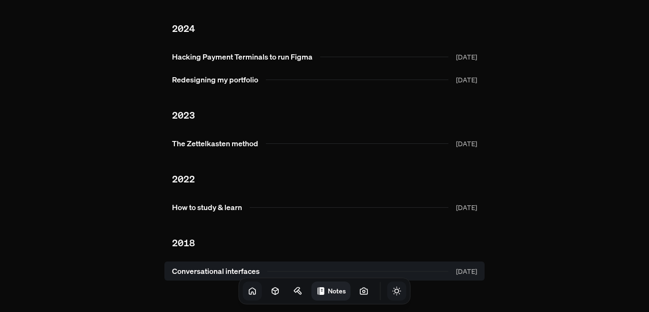
scroll to position [46, 0]
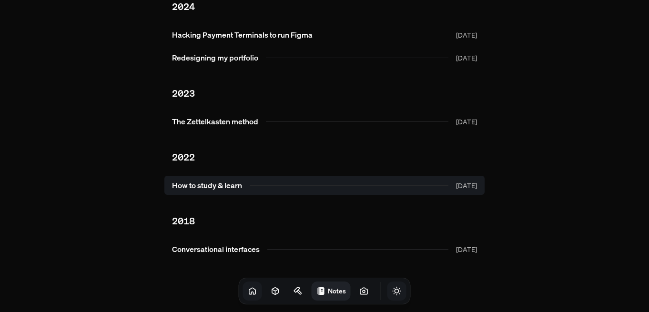
click at [234, 191] on link "How to study & learn [DATE]" at bounding box center [324, 185] width 320 height 19
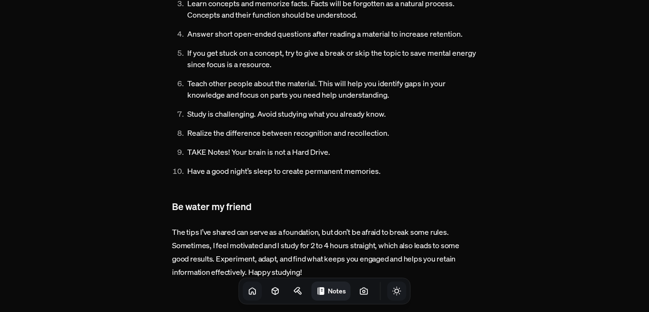
scroll to position [325, 0]
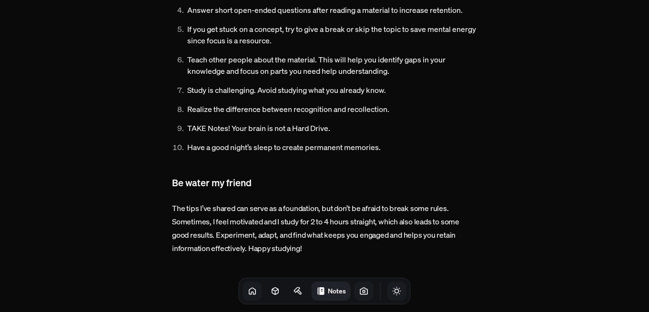
click at [363, 293] on icon at bounding box center [364, 291] width 2 height 2
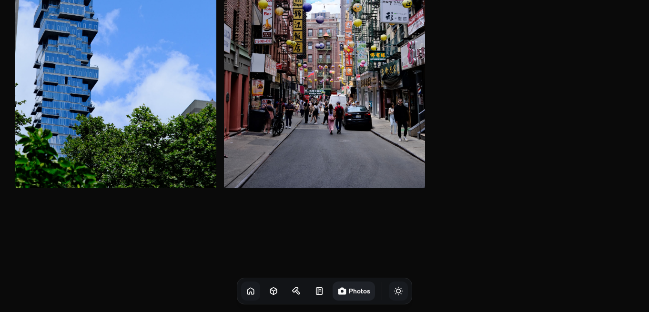
scroll to position [229, 0]
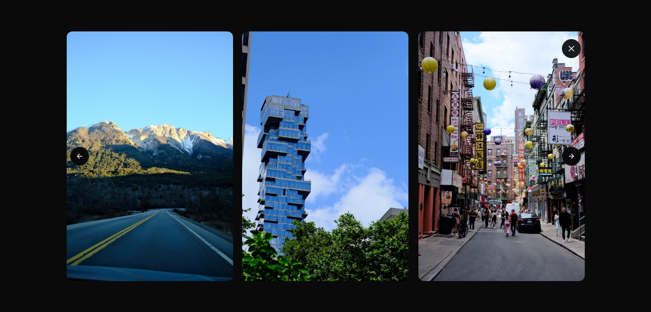
click at [576, 44] on button "button" at bounding box center [571, 48] width 19 height 19
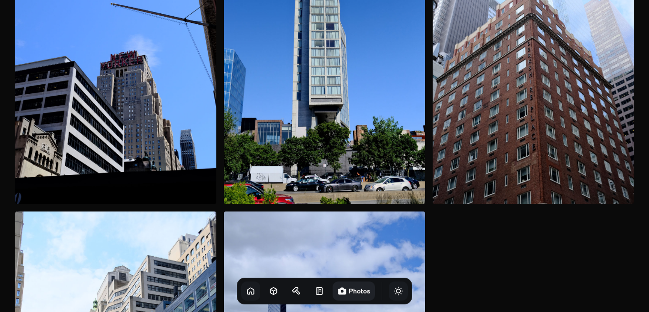
scroll to position [743, 0]
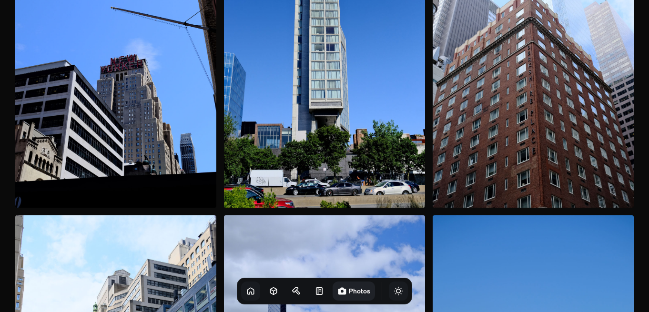
click at [156, 126] on img at bounding box center [115, 57] width 201 height 302
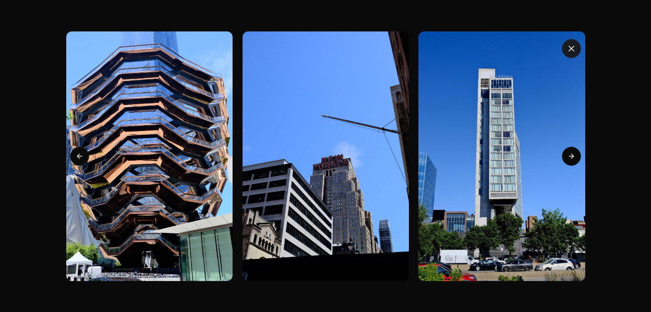
click at [565, 46] on button "button" at bounding box center [571, 48] width 19 height 19
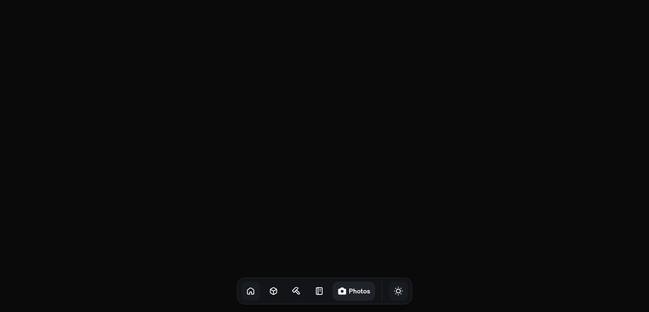
scroll to position [1887, 0]
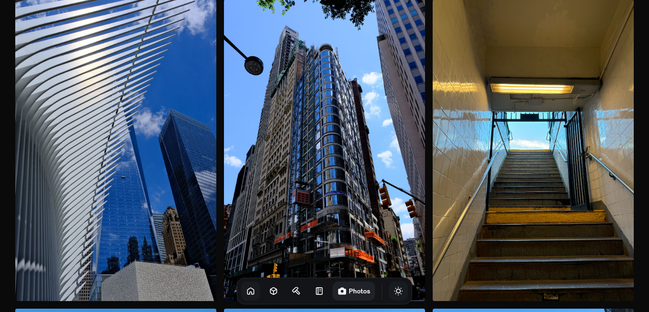
click at [241, 294] on link at bounding box center [250, 291] width 19 height 19
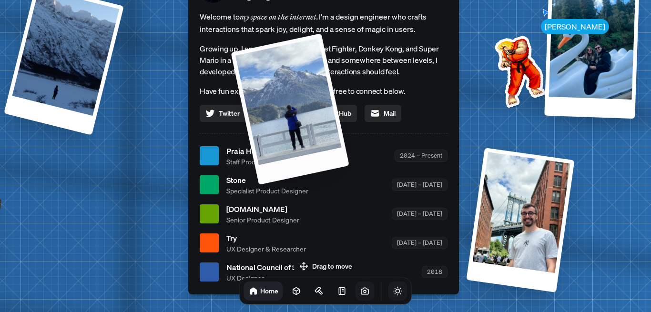
drag, startPoint x: 113, startPoint y: 195, endPoint x: 139, endPoint y: 192, distance: 26.4
click at [231, 184] on div at bounding box center [290, 109] width 119 height 152
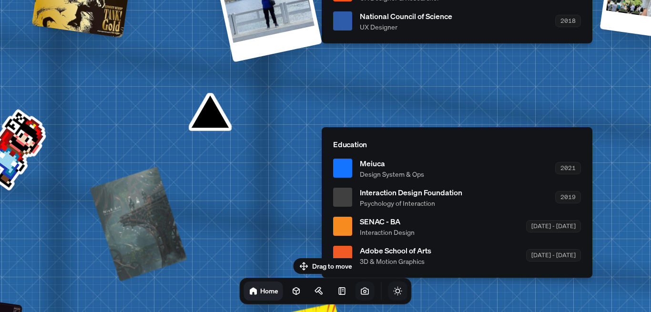
drag, startPoint x: 70, startPoint y: 237, endPoint x: 202, endPoint y: 176, distance: 145.4
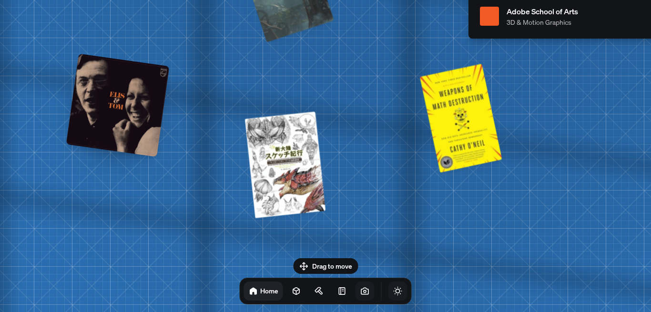
drag, startPoint x: 213, startPoint y: 195, endPoint x: 358, endPoint y: 94, distance: 177.0
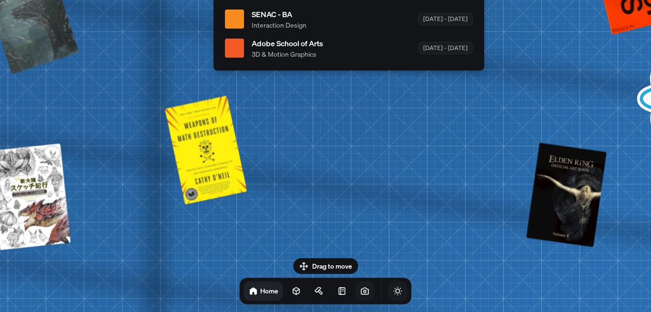
drag, startPoint x: 358, startPoint y: 154, endPoint x: 103, endPoint y: 95, distance: 261.8
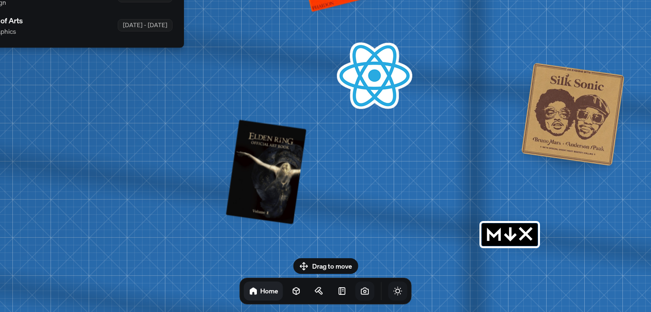
drag, startPoint x: 385, startPoint y: 138, endPoint x: 85, endPoint y: 115, distance: 301.0
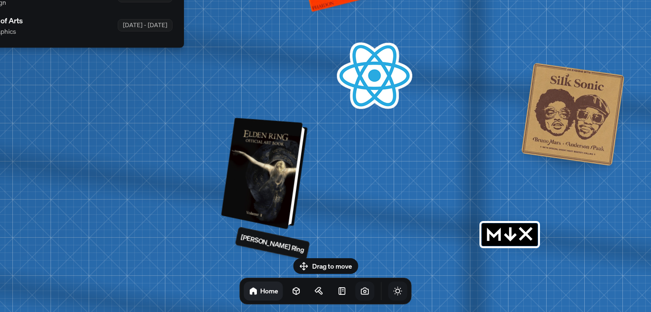
click at [283, 151] on div at bounding box center [265, 173] width 79 height 107
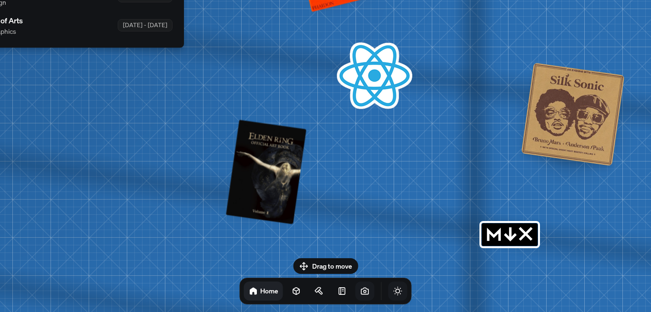
drag, startPoint x: 348, startPoint y: 25, endPoint x: 324, endPoint y: 228, distance: 204.3
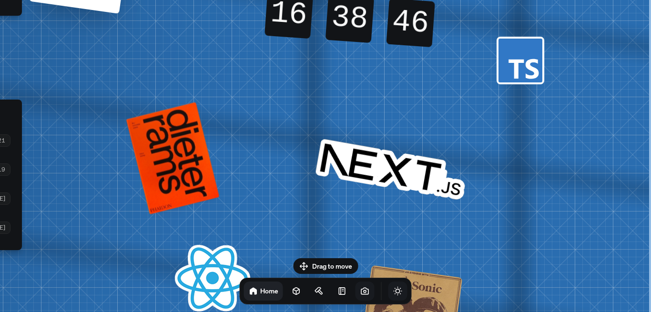
drag, startPoint x: 402, startPoint y: 78, endPoint x: 253, endPoint y: 75, distance: 148.2
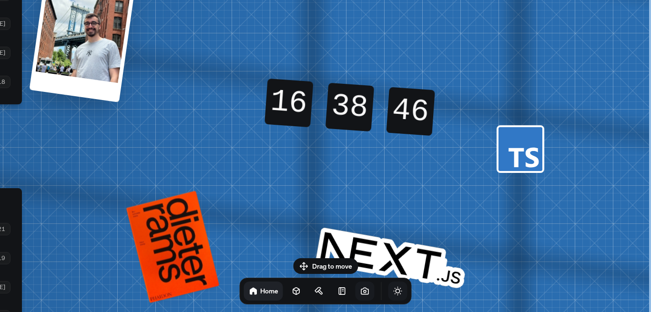
drag, startPoint x: 238, startPoint y: 136, endPoint x: 240, endPoint y: 173, distance: 36.7
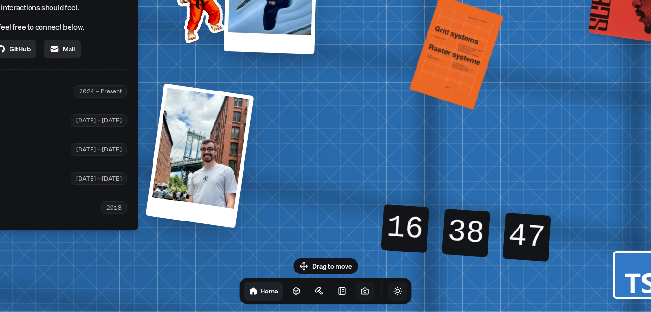
drag, startPoint x: 259, startPoint y: 56, endPoint x: 352, endPoint y: 148, distance: 130.4
click at [372, 146] on div "[PERSON_NAME] [PERSON_NAME] Design Engineer Welcome to my space on the internet…" at bounding box center [5, 92] width 1426 height 1248
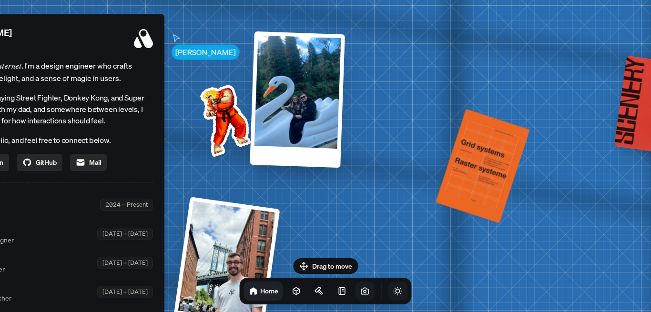
drag, startPoint x: 339, startPoint y: 42, endPoint x: 372, endPoint y: 163, distance: 124.9
click at [372, 163] on div "[PERSON_NAME] [PERSON_NAME] Design Engineer Welcome to my space on the internet…" at bounding box center [31, 205] width 1426 height 1248
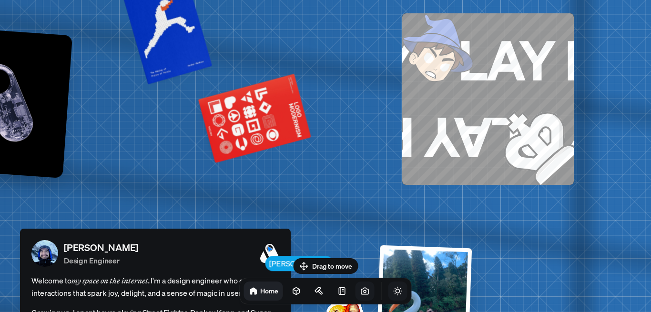
drag, startPoint x: 240, startPoint y: 67, endPoint x: 315, endPoint y: 190, distance: 144.0
click at [361, 0] on body "[PERSON_NAME] [PERSON_NAME] Design Engineer Welcome to my space on the internet…" at bounding box center [325, 0] width 651 height 0
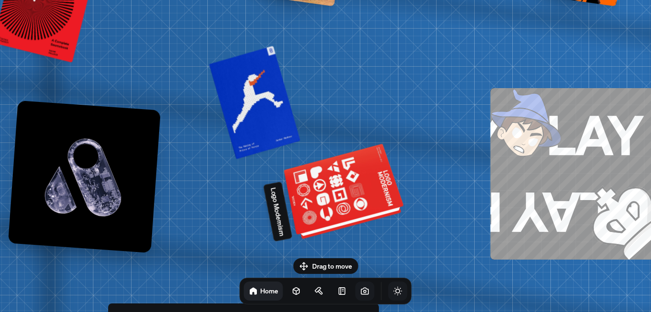
click at [338, 180] on div at bounding box center [345, 193] width 116 height 88
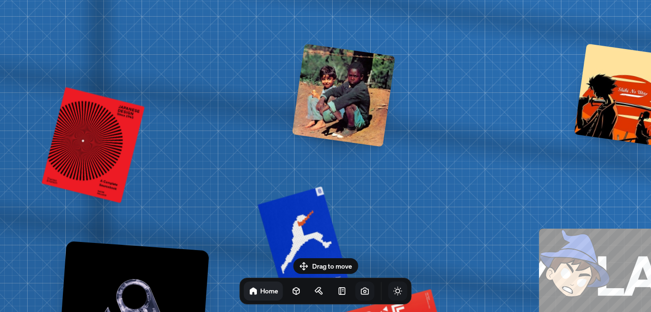
drag, startPoint x: 324, startPoint y: 105, endPoint x: 336, endPoint y: 183, distance: 78.6
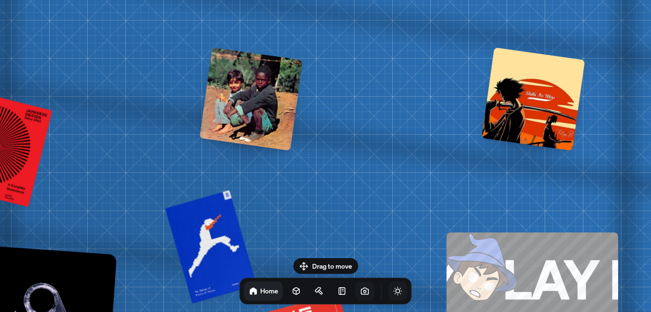
drag, startPoint x: 358, startPoint y: 155, endPoint x: 87, endPoint y: 188, distance: 273.0
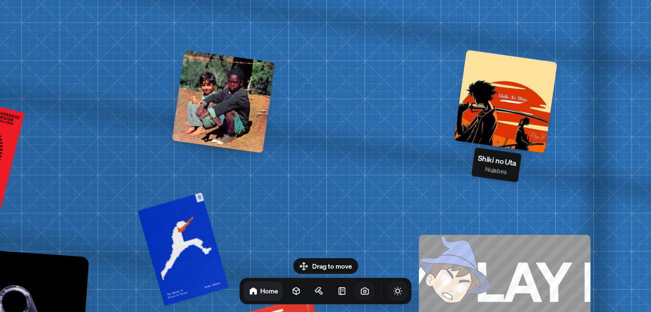
click at [505, 91] on div at bounding box center [505, 101] width 103 height 103
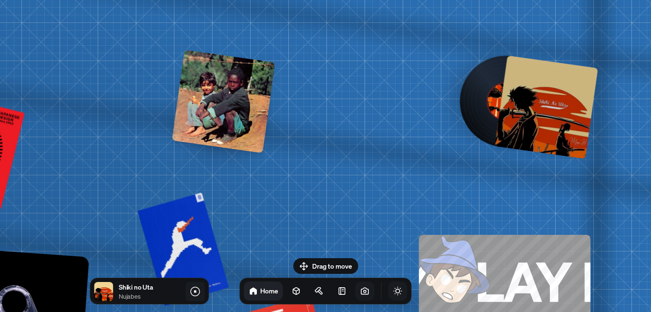
click at [195, 292] on icon at bounding box center [195, 292] width 2 height 2
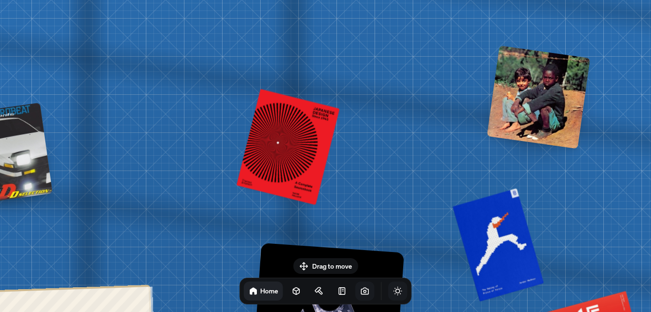
drag, startPoint x: 120, startPoint y: 136, endPoint x: 467, endPoint y: 129, distance: 347.4
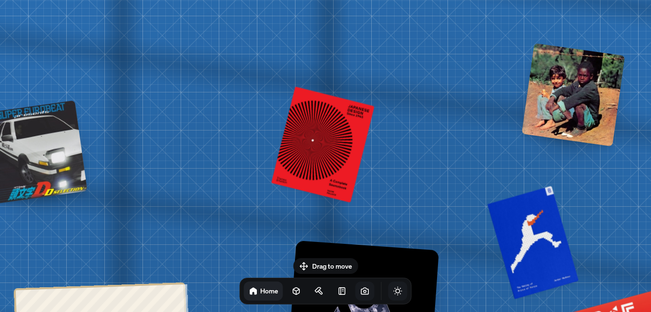
click at [46, 139] on div at bounding box center [35, 151] width 103 height 103
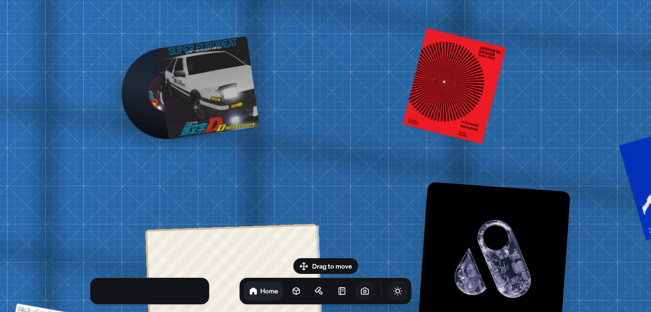
drag, startPoint x: 280, startPoint y: 147, endPoint x: 344, endPoint y: 127, distance: 66.9
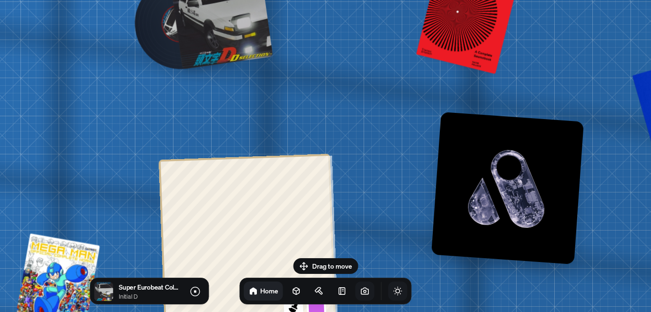
drag, startPoint x: 183, startPoint y: 118, endPoint x: 235, endPoint y: 13, distance: 116.3
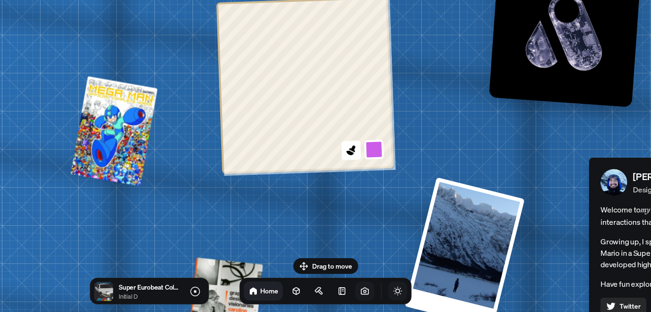
drag, startPoint x: 172, startPoint y: 221, endPoint x: 197, endPoint y: 167, distance: 59.7
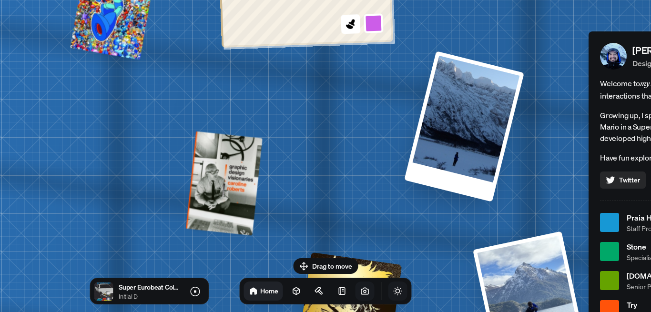
drag, startPoint x: 215, startPoint y: 213, endPoint x: 213, endPoint y: 59, distance: 153.9
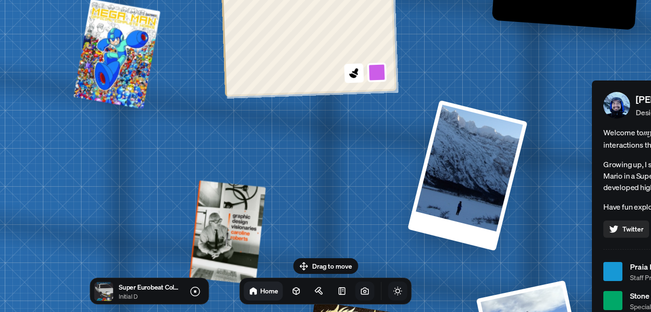
drag, startPoint x: 317, startPoint y: 220, endPoint x: 322, endPoint y: 239, distance: 19.6
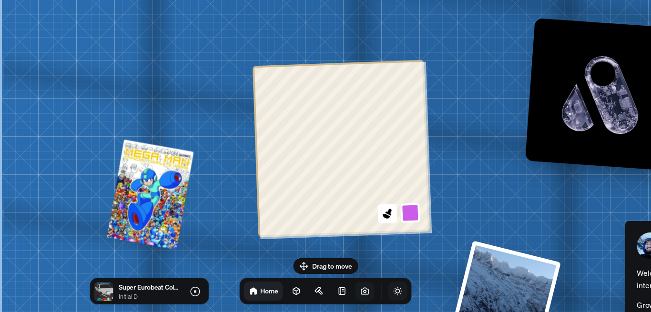
drag, startPoint x: 179, startPoint y: 248, endPoint x: 187, endPoint y: 277, distance: 30.6
click at [195, 293] on icon at bounding box center [195, 292] width 2 height 2
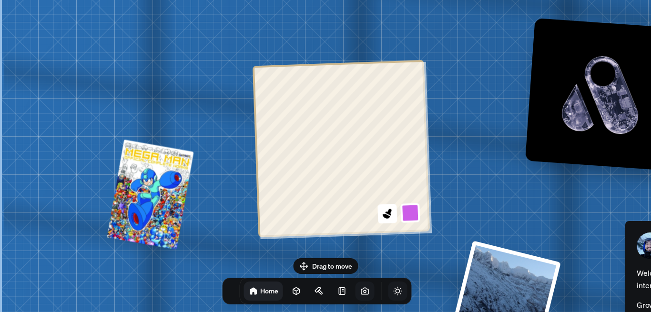
drag, startPoint x: 198, startPoint y: 97, endPoint x: 183, endPoint y: 49, distance: 50.3
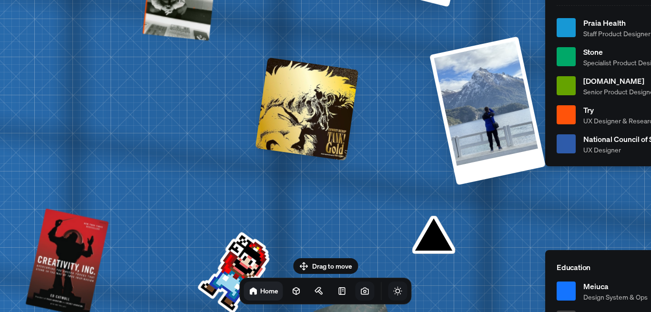
drag, startPoint x: 133, startPoint y: 22, endPoint x: 140, endPoint y: 16, distance: 9.1
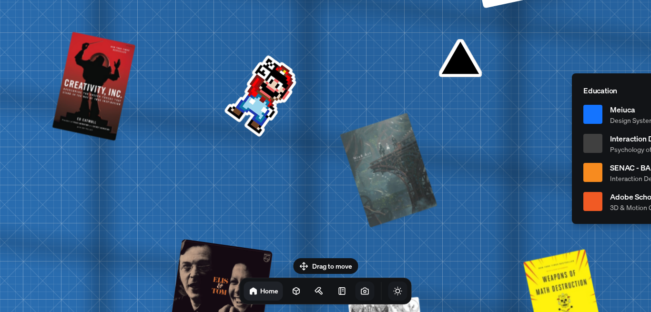
drag, startPoint x: 217, startPoint y: 184, endPoint x: 243, endPoint y: 13, distance: 173.6
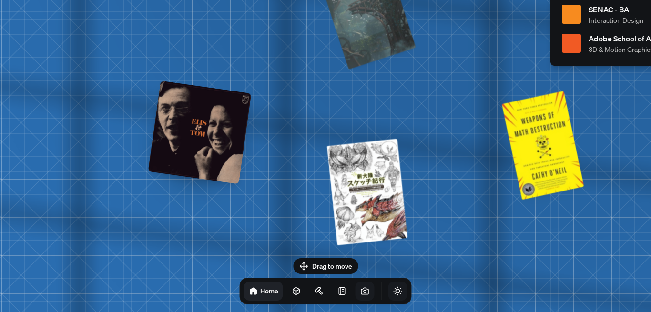
drag, startPoint x: 230, startPoint y: 189, endPoint x: 207, endPoint y: 26, distance: 164.1
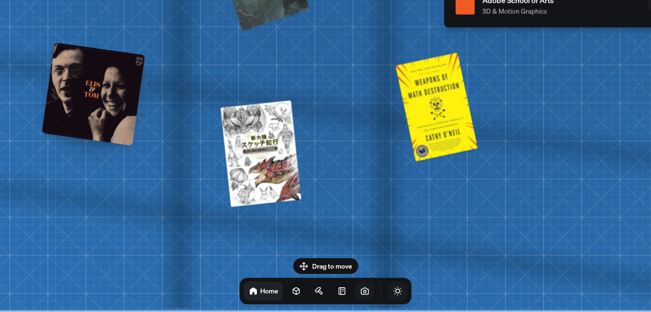
drag, startPoint x: 417, startPoint y: 125, endPoint x: 312, endPoint y: 7, distance: 158.0
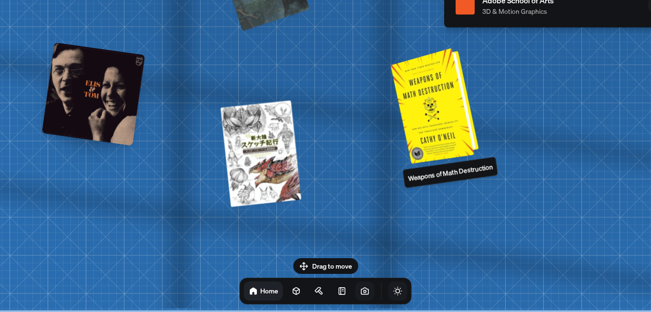
click at [434, 111] on div at bounding box center [436, 104] width 81 height 111
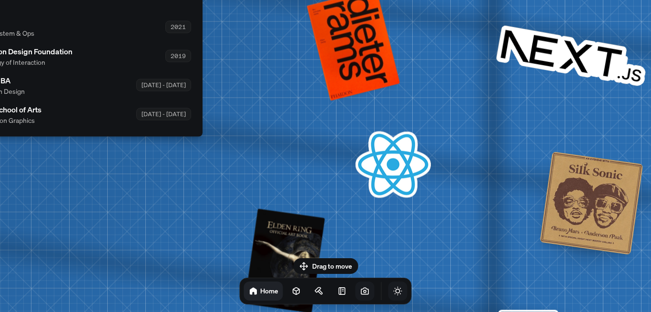
drag, startPoint x: 479, startPoint y: 115, endPoint x: 64, endPoint y: 323, distance: 464.3
click at [64, 0] on html "[PERSON_NAME] [PERSON_NAME] Design Engineer Welcome to my space on the internet…" at bounding box center [325, 0] width 651 height 0
drag, startPoint x: 275, startPoint y: 123, endPoint x: 278, endPoint y: 139, distance: 15.9
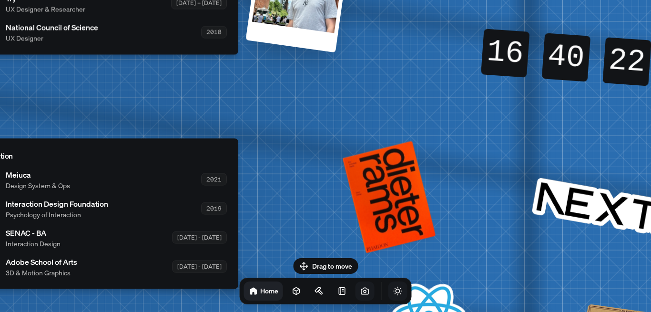
drag, startPoint x: 235, startPoint y: 59, endPoint x: 269, endPoint y: 196, distance: 140.8
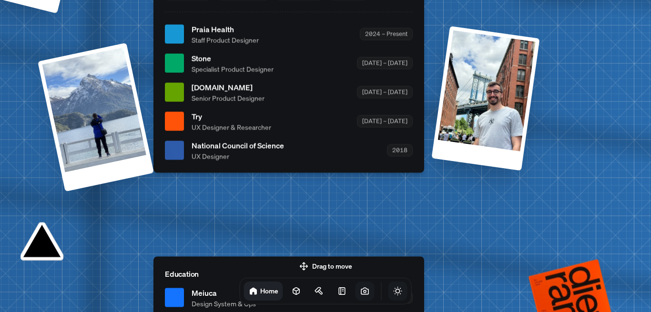
drag, startPoint x: 193, startPoint y: 87, endPoint x: 557, endPoint y: 233, distance: 392.3
click at [557, 233] on div "[PERSON_NAME] [PERSON_NAME] Design Engineer Welcome to my space on the internet…" at bounding box center [291, 34] width 1426 height 1248
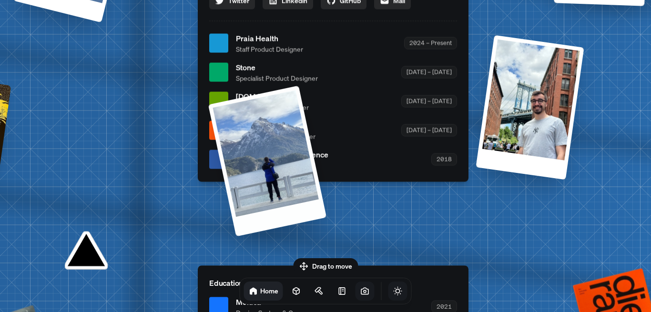
drag, startPoint x: 138, startPoint y: 73, endPoint x: 255, endPoint y: 133, distance: 131.9
click at [255, 133] on div at bounding box center [267, 160] width 118 height 151
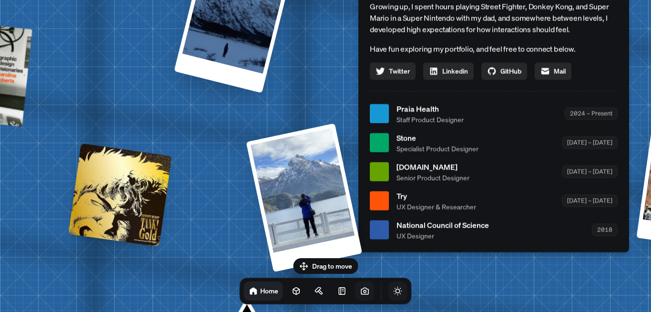
drag, startPoint x: 49, startPoint y: 67, endPoint x: 212, endPoint y: 138, distance: 177.6
click at [212, 138] on div "[PERSON_NAME] [PERSON_NAME] Design Engineer Welcome to my space on the internet…" at bounding box center [496, 114] width 1426 height 1248
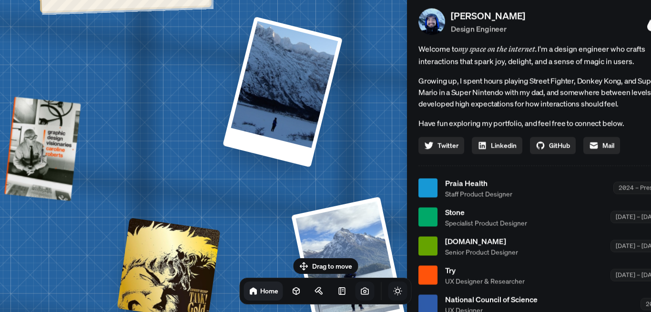
drag, startPoint x: 61, startPoint y: 81, endPoint x: 164, endPoint y: 172, distance: 138.1
click at [117, 160] on div "[PERSON_NAME] [PERSON_NAME] Design Engineer Welcome to my space on the internet…" at bounding box center [544, 188] width 1426 height 1248
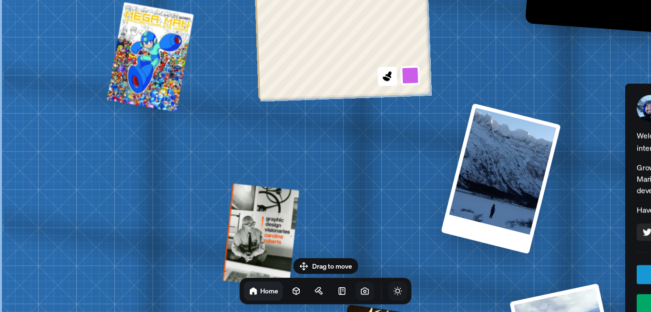
drag, startPoint x: 37, startPoint y: 49, endPoint x: 365, endPoint y: 132, distance: 338.7
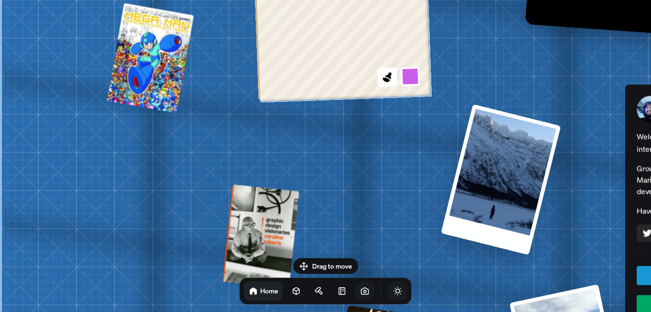
drag, startPoint x: 165, startPoint y: 285, endPoint x: 137, endPoint y: 275, distance: 30.0
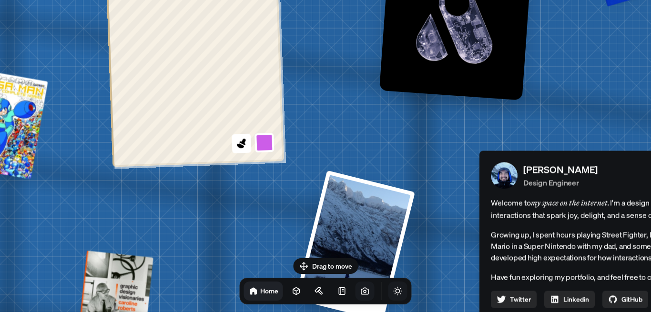
drag, startPoint x: 328, startPoint y: 258, endPoint x: 217, endPoint y: 283, distance: 113.7
click at [214, 0] on html "[PERSON_NAME] [PERSON_NAME] Design Engineer Welcome to my space on the internet…" at bounding box center [325, 0] width 651 height 0
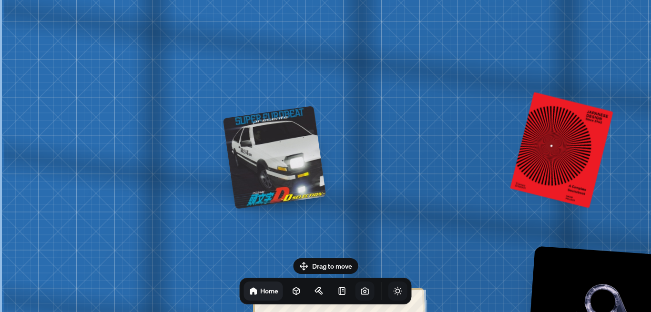
drag, startPoint x: 61, startPoint y: 26, endPoint x: 271, endPoint y: 287, distance: 334.6
click at [290, 0] on html "[PERSON_NAME] [PERSON_NAME] Design Engineer Welcome to my space on the internet…" at bounding box center [325, 0] width 651 height 0
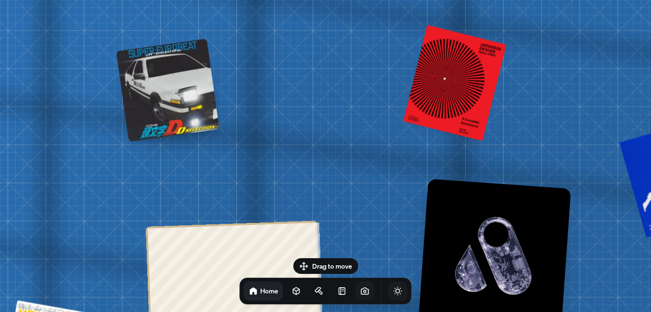
drag, startPoint x: 152, startPoint y: 324, endPoint x: 37, endPoint y: 15, distance: 329.6
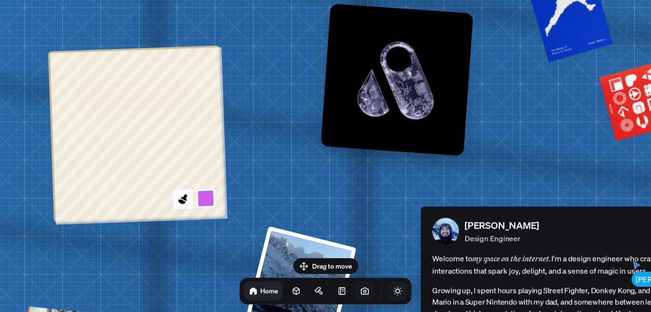
drag, startPoint x: 130, startPoint y: 270, endPoint x: 34, endPoint y: 90, distance: 204.4
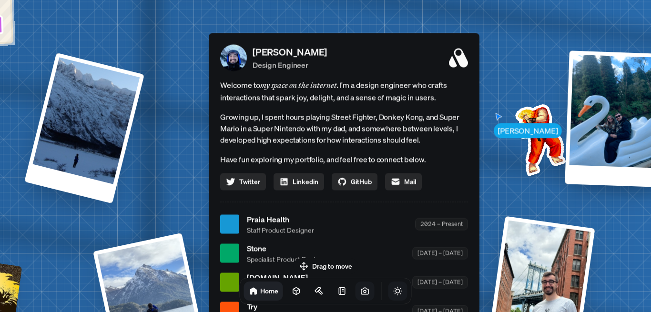
drag, startPoint x: 229, startPoint y: 104, endPoint x: 132, endPoint y: 40, distance: 117.2
click at [132, 40] on div "[PERSON_NAME] [PERSON_NAME] Design Engineer Welcome to my space on the internet…" at bounding box center [346, 224] width 1426 height 1248
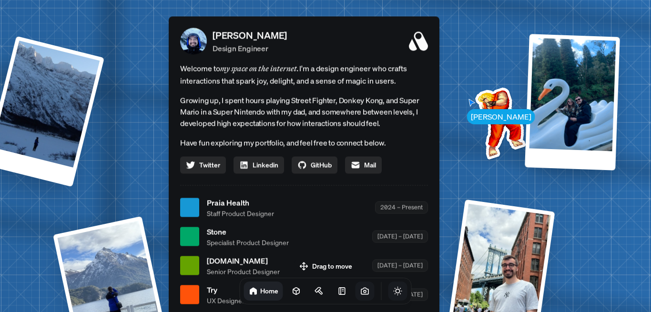
drag, startPoint x: 420, startPoint y: 187, endPoint x: 342, endPoint y: 143, distance: 89.8
click at [342, 143] on div "[PERSON_NAME] Design Engineer Welcome to my space on the internet. I'm a design…" at bounding box center [304, 181] width 271 height 330
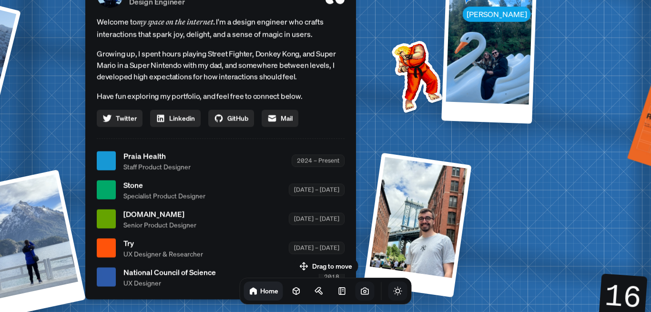
click at [73, 85] on div "[PERSON_NAME] [PERSON_NAME] Design Engineer Welcome to my space on the internet…" at bounding box center [223, 161] width 1426 height 1248
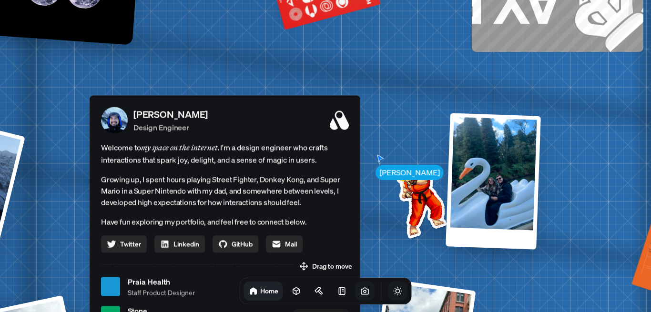
drag, startPoint x: 67, startPoint y: 70, endPoint x: 72, endPoint y: 206, distance: 136.9
click at [72, 206] on div "[PERSON_NAME] [PERSON_NAME] Design Engineer Welcome to my space on the internet…" at bounding box center [227, 287] width 1426 height 1248
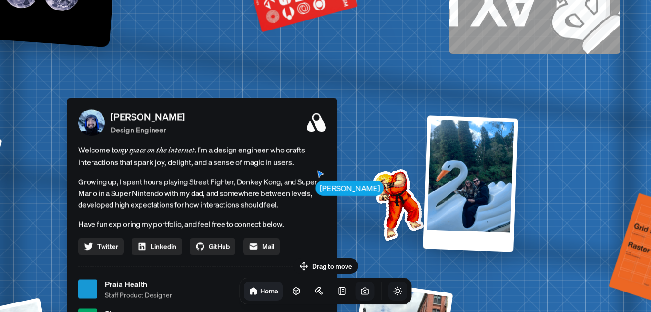
click at [51, 197] on div "[PERSON_NAME] [PERSON_NAME] Design Engineer Welcome to my space on the internet…" at bounding box center [204, 289] width 1426 height 1248
click at [452, 275] on div "[PERSON_NAME] [PERSON_NAME] Design Engineer Welcome to my space on the internet…" at bounding box center [204, 289] width 1426 height 1248
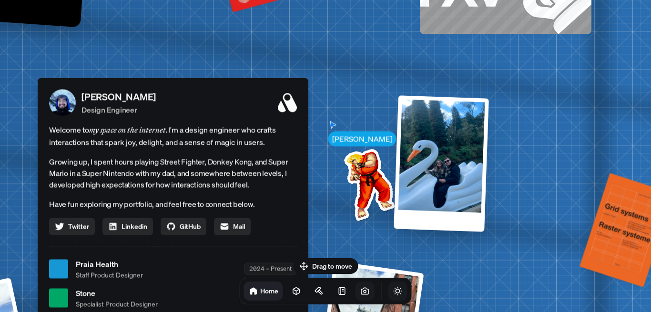
drag, startPoint x: 449, startPoint y: 259, endPoint x: 397, endPoint y: 227, distance: 61.2
click at [444, 253] on div "[PERSON_NAME] [PERSON_NAME] Design Engineer Welcome to my space on the internet…" at bounding box center [175, 269] width 1426 height 1248
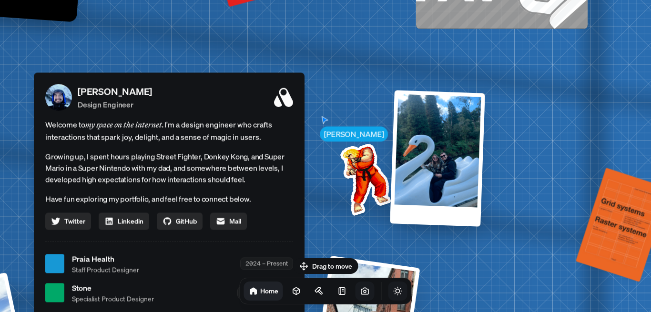
click at [357, 176] on img at bounding box center [363, 177] width 96 height 96
click at [362, 175] on img at bounding box center [363, 177] width 96 height 96
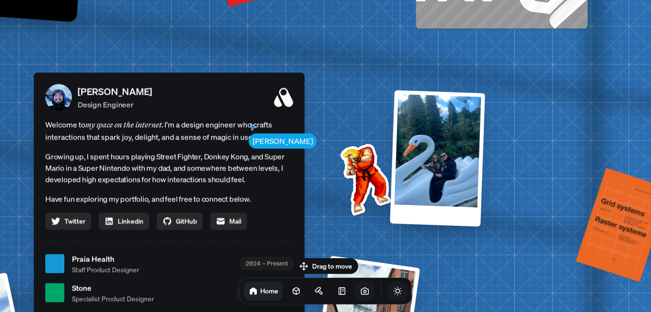
click at [473, 283] on div "[PERSON_NAME] [PERSON_NAME] Design Engineer Welcome to my space on the internet…" at bounding box center [171, 264] width 1426 height 1248
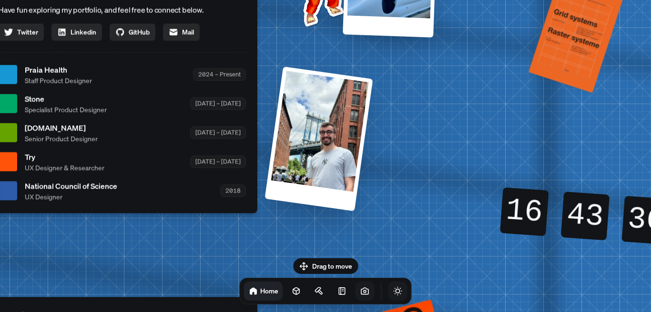
drag, startPoint x: 198, startPoint y: 76, endPoint x: 179, endPoint y: 21, distance: 57.6
